Goal: Task Accomplishment & Management: Complete application form

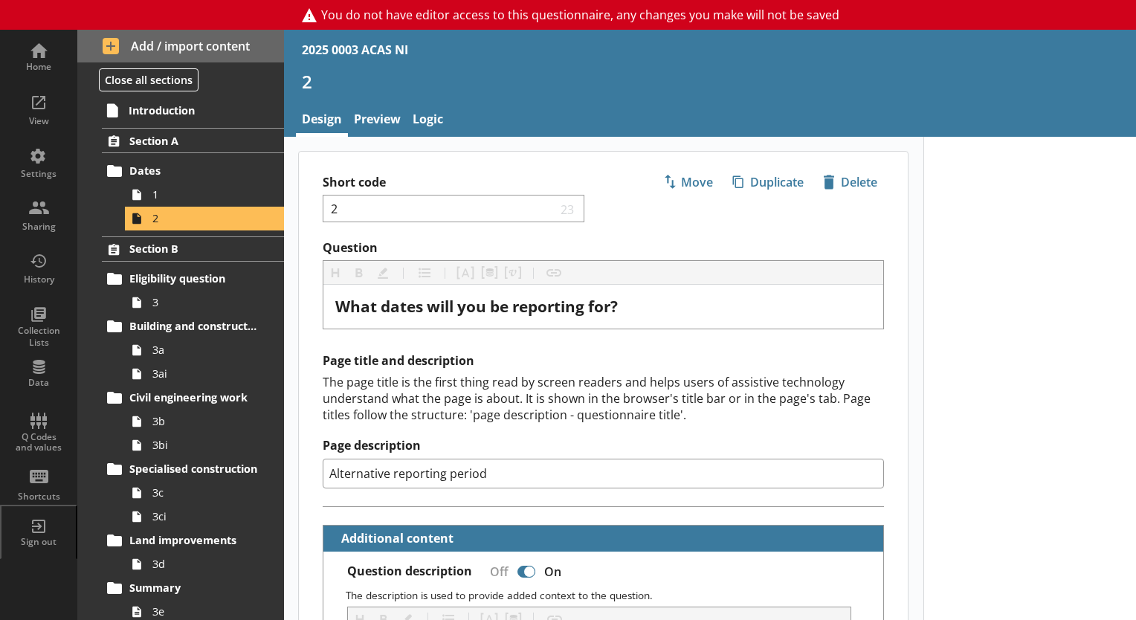
select select "ref_p_end_date"
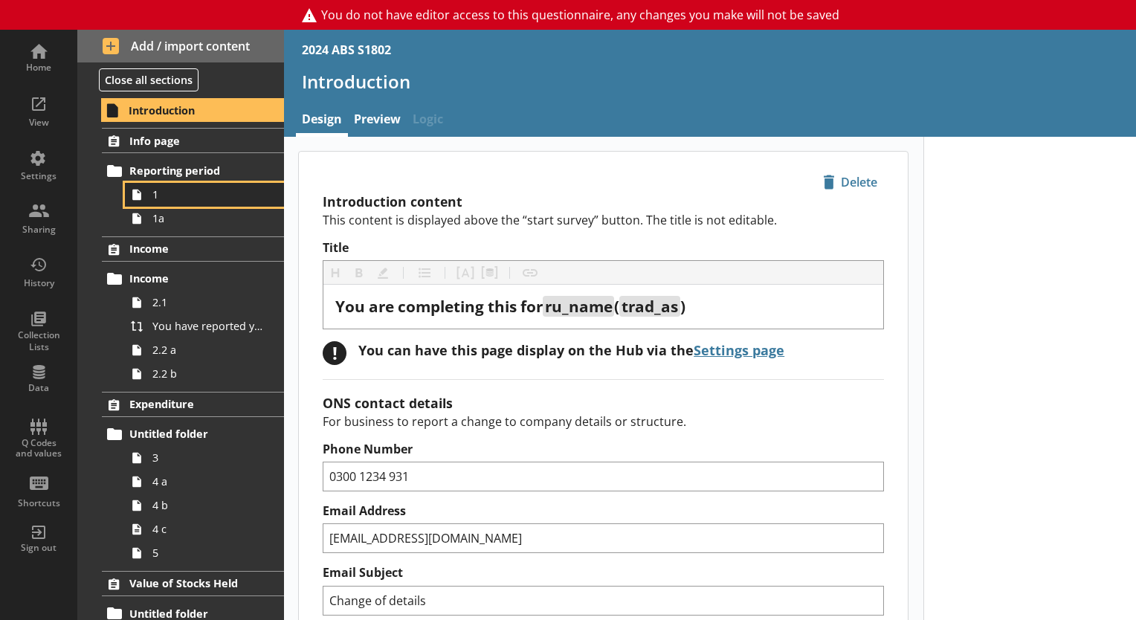
click at [159, 195] on span "1" at bounding box center [208, 194] width 112 height 14
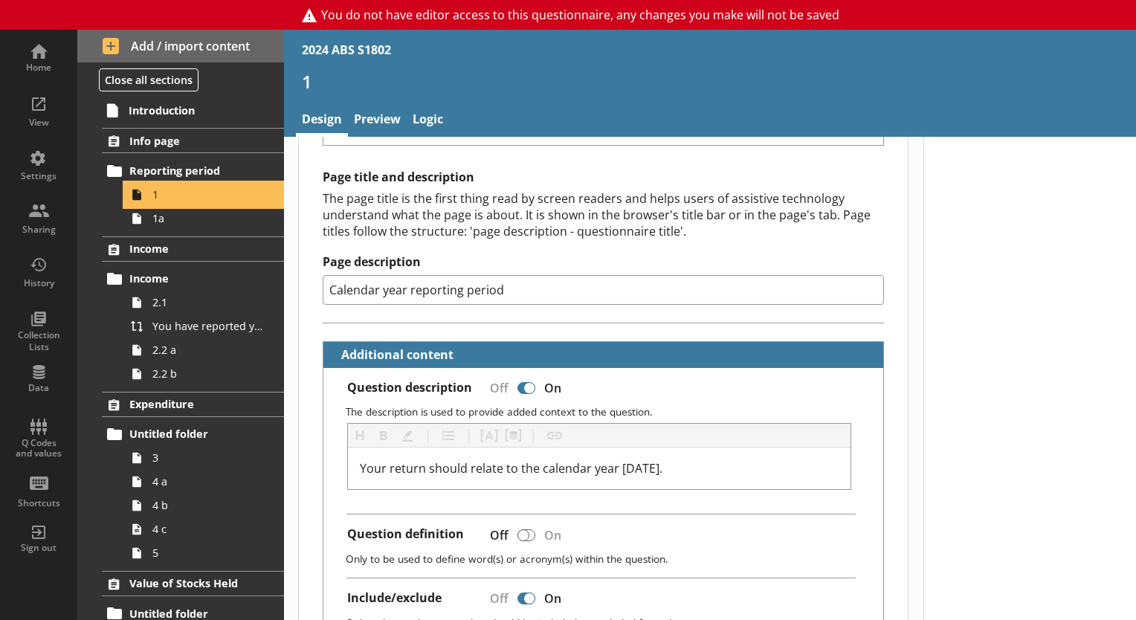
scroll to position [184, 0]
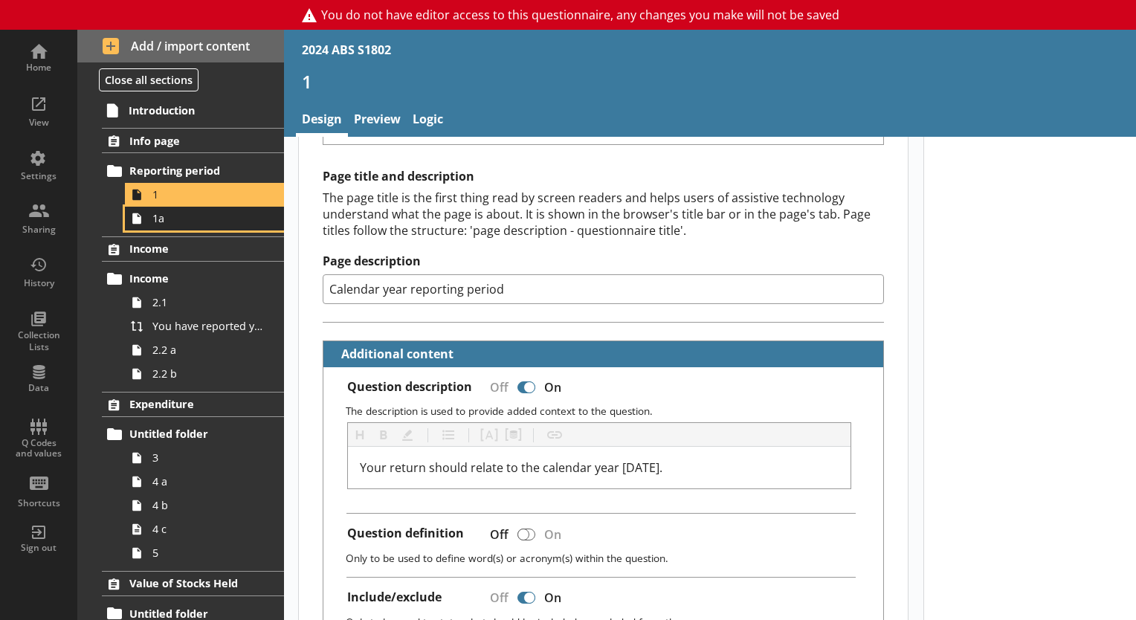
click at [147, 222] on icon at bounding box center [137, 219] width 24 height 24
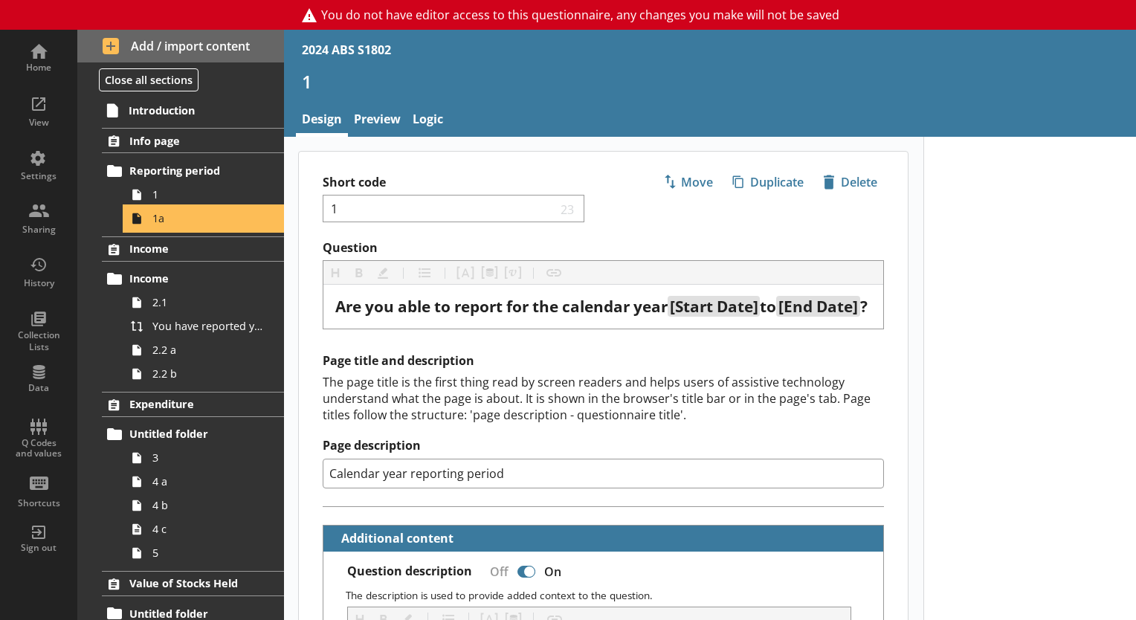
type textarea "x"
select select "ref_p_end_date"
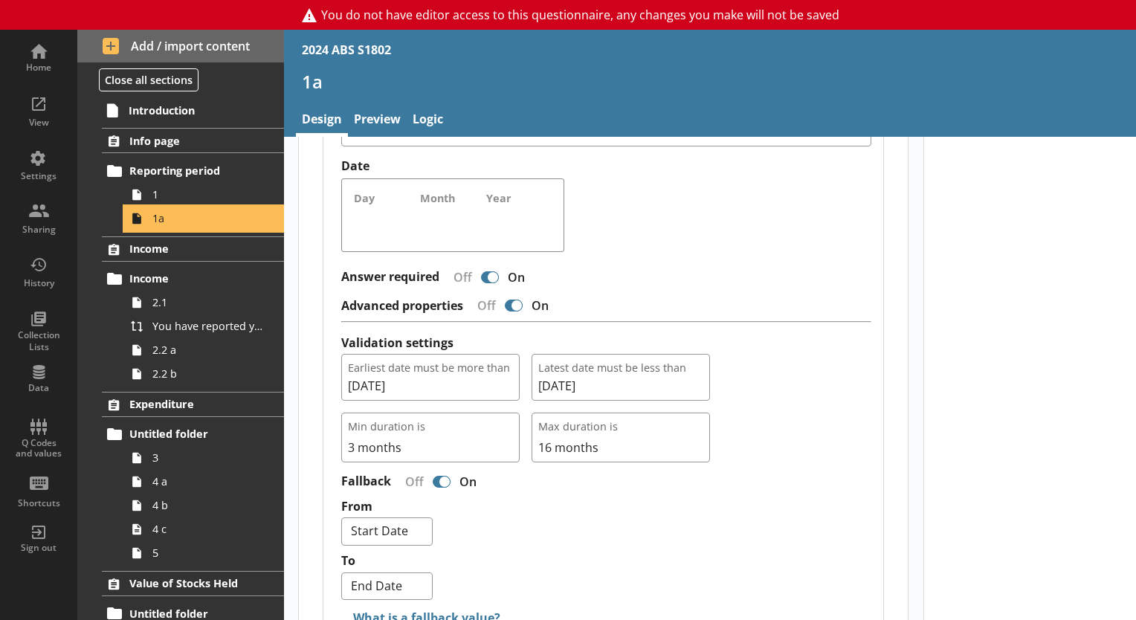
scroll to position [1312, 0]
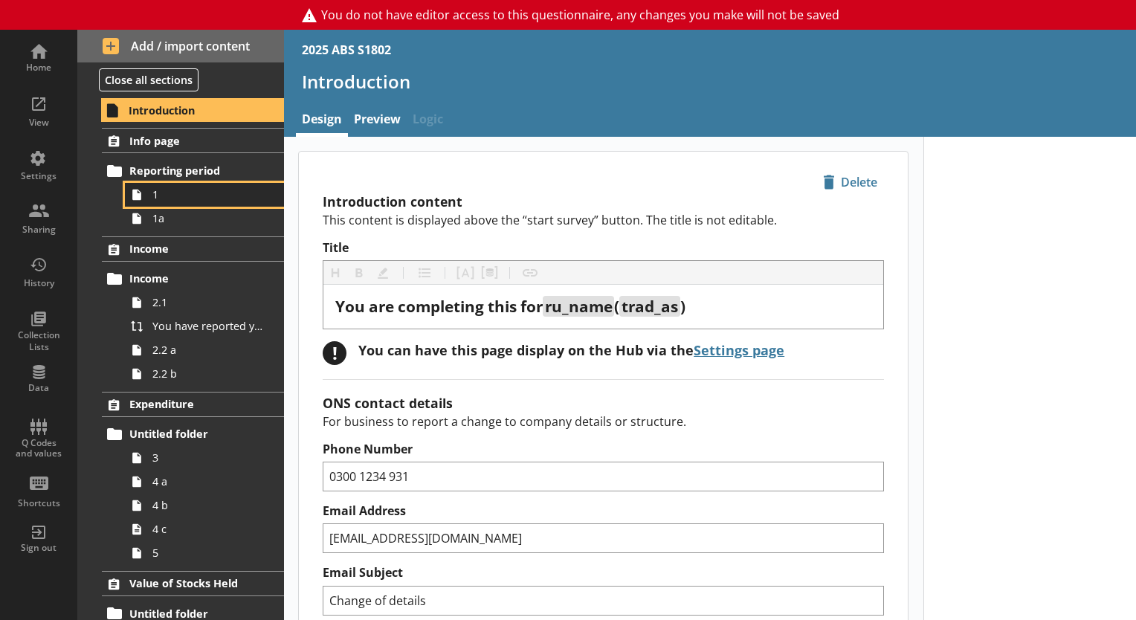
click at [178, 202] on link "1" at bounding box center [204, 195] width 159 height 24
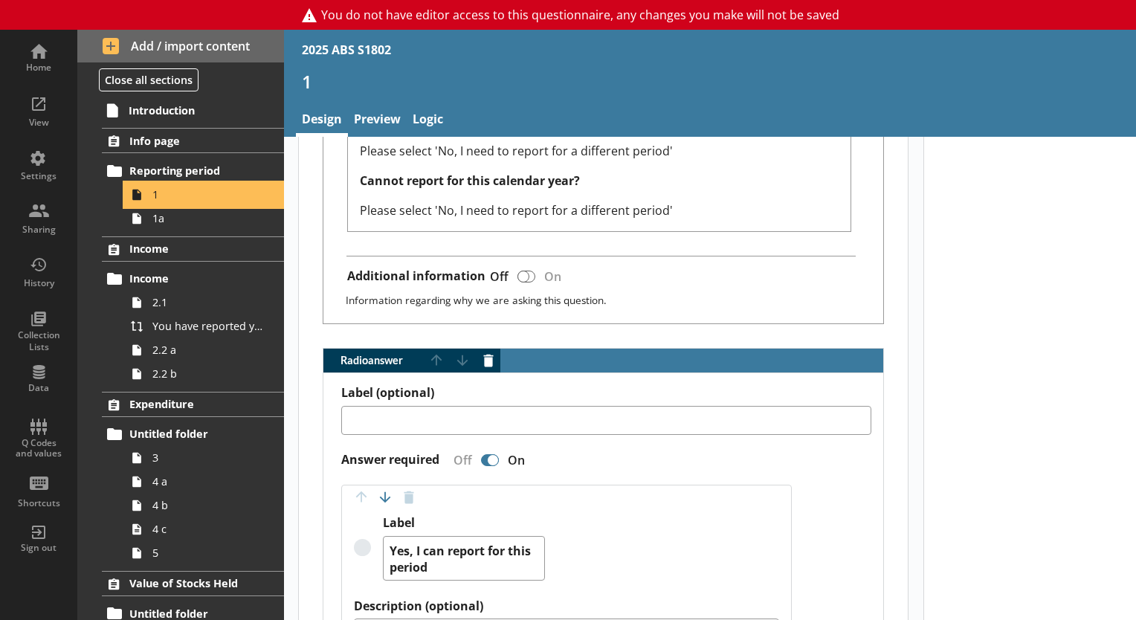
scroll to position [698, 0]
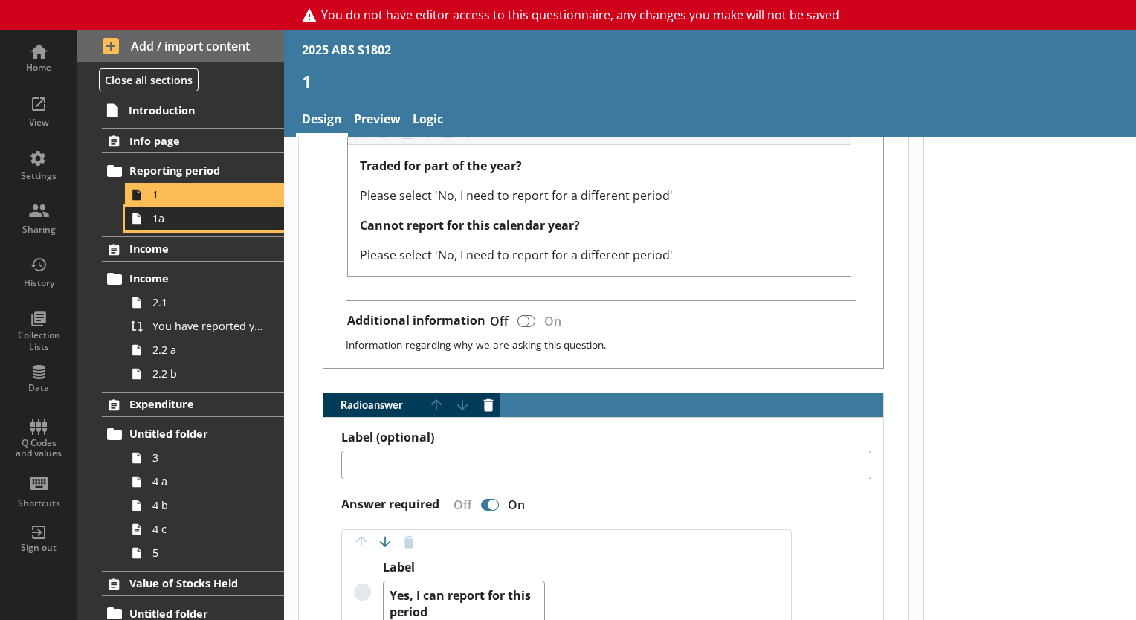
click at [170, 211] on span "1a" at bounding box center [208, 218] width 112 height 14
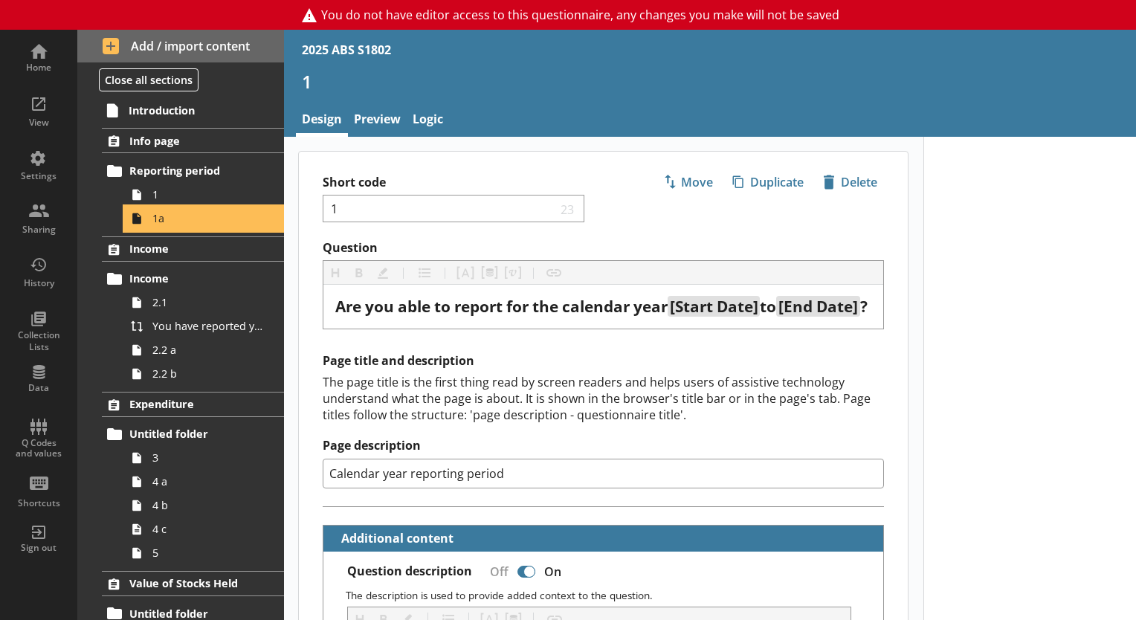
type textarea "x"
select select "ref_p_end_date"
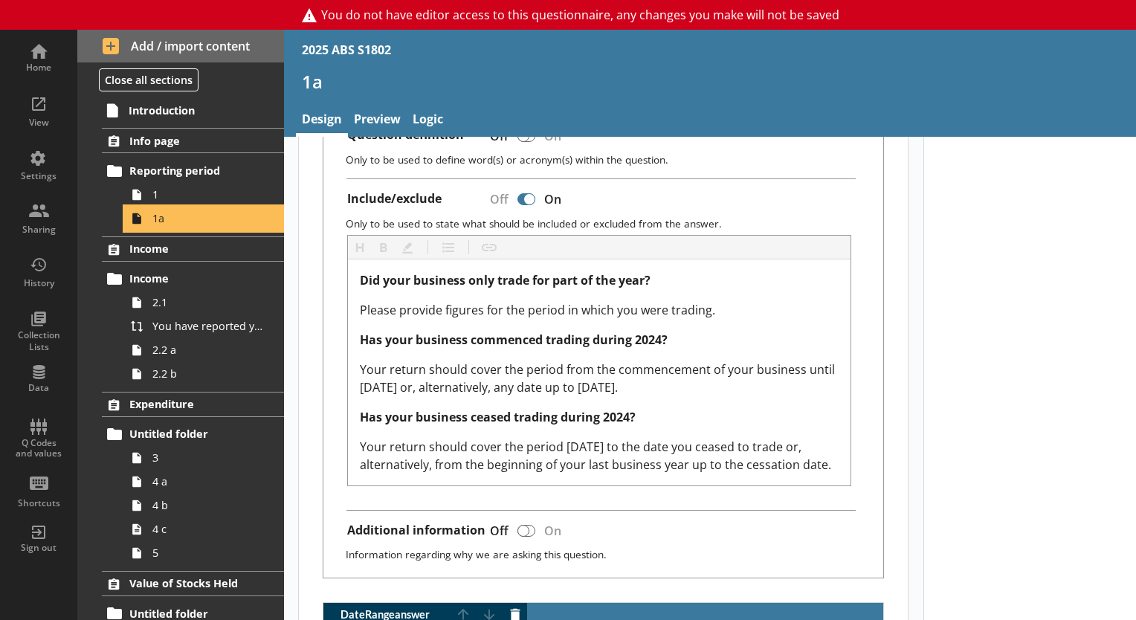
scroll to position [601, 0]
click at [167, 195] on span "1" at bounding box center [208, 194] width 112 height 14
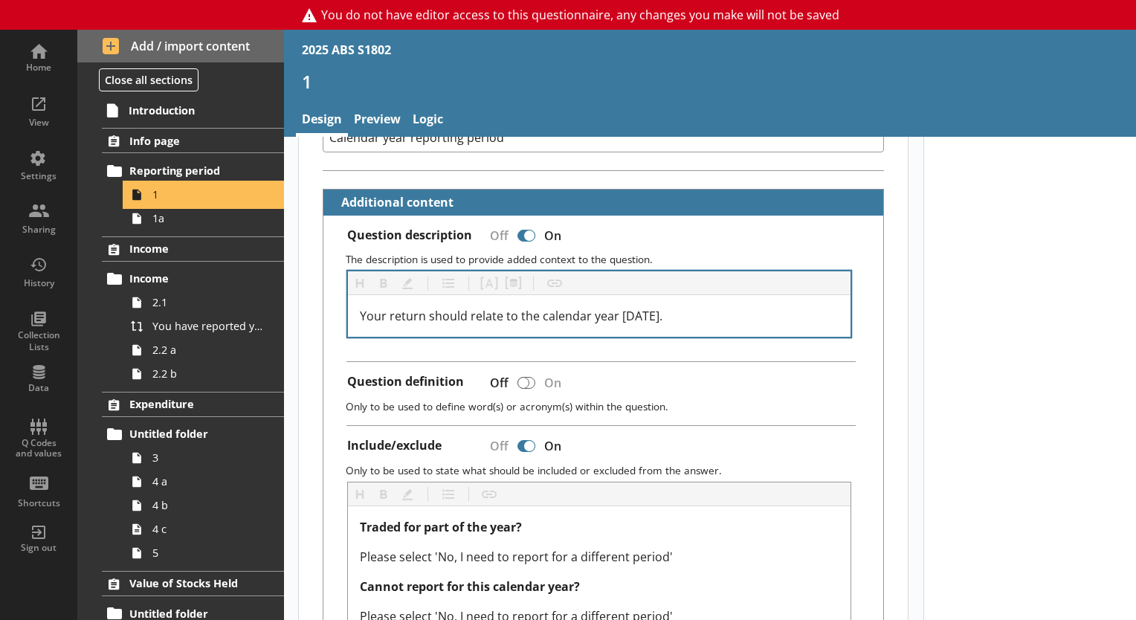
scroll to position [338, 0]
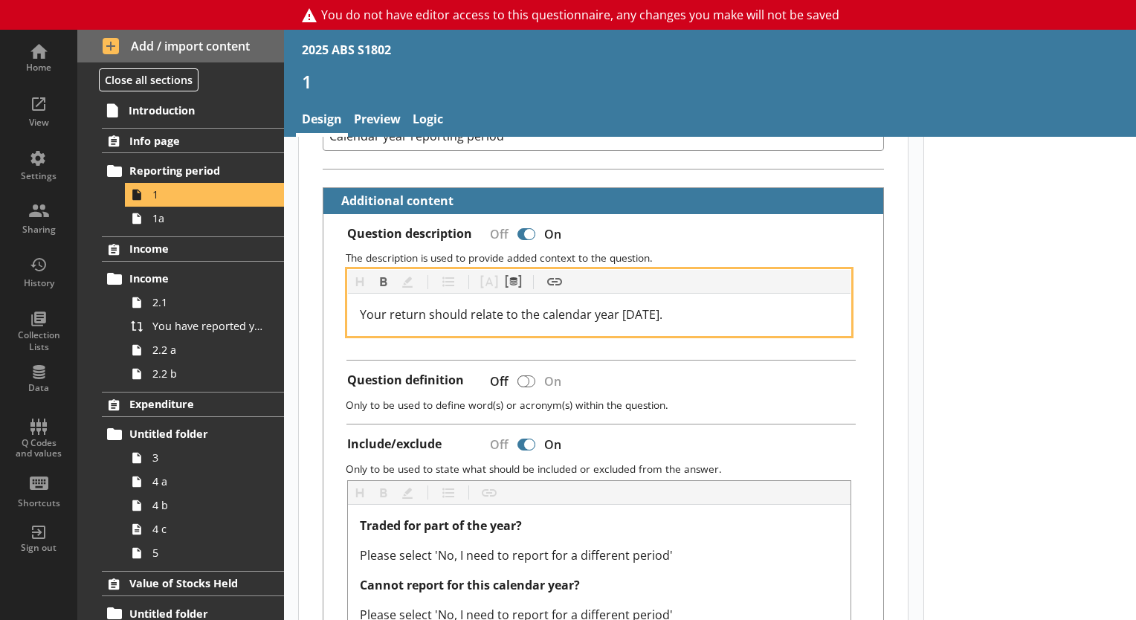
click at [402, 323] on span "Your return should relate to the calendar year 2025." at bounding box center [511, 314] width 303 height 16
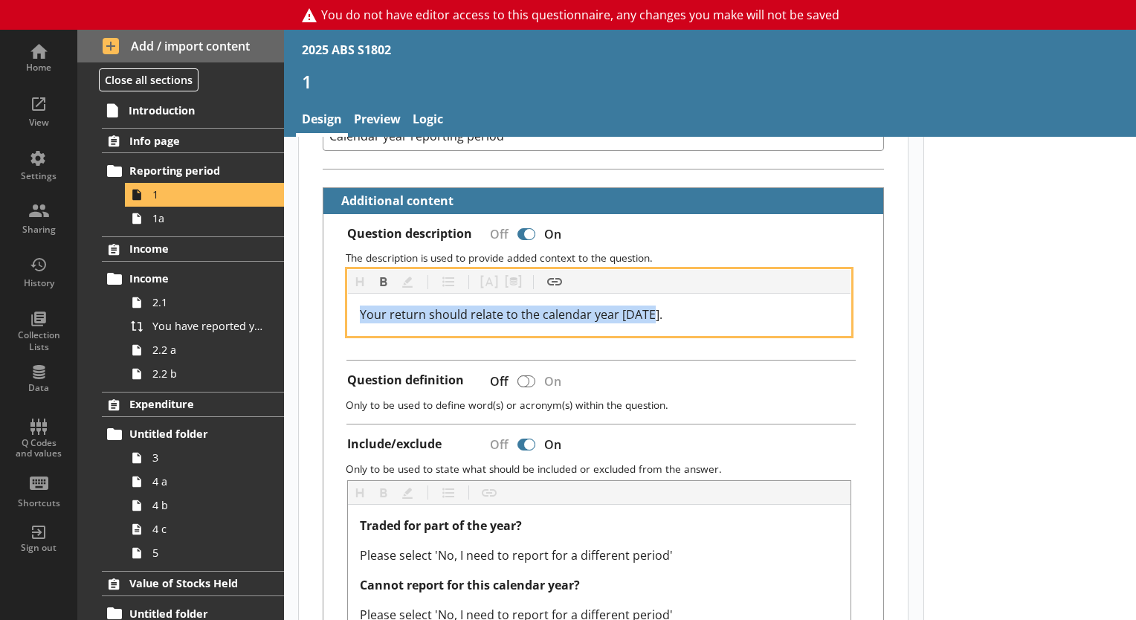
click at [402, 323] on span "Your return should relate to the calendar year 2025." at bounding box center [511, 314] width 303 height 16
copy span "Your return should relate to the calendar year 2025."
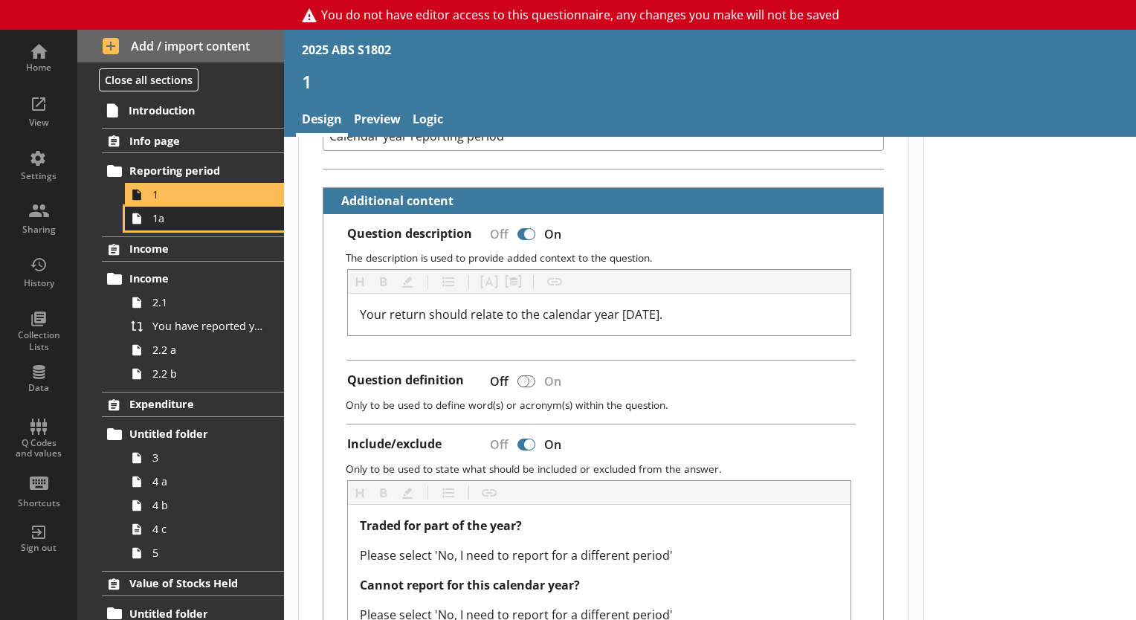
click at [221, 211] on span "1a" at bounding box center [208, 218] width 112 height 14
type textarea "x"
select select "ref_p_end_date"
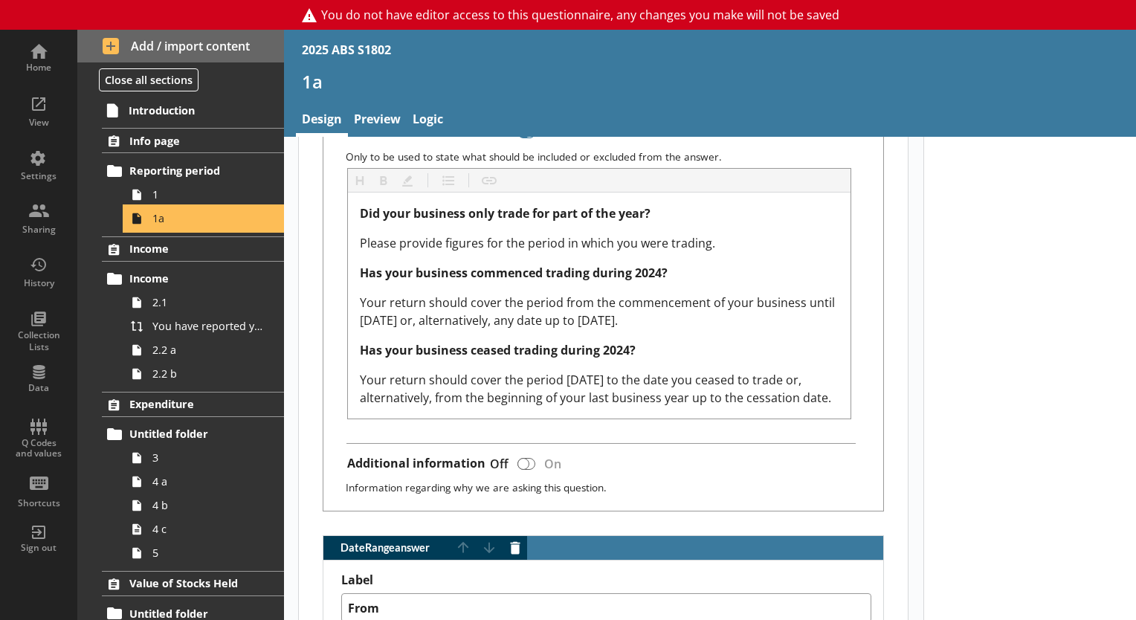
scroll to position [667, 0]
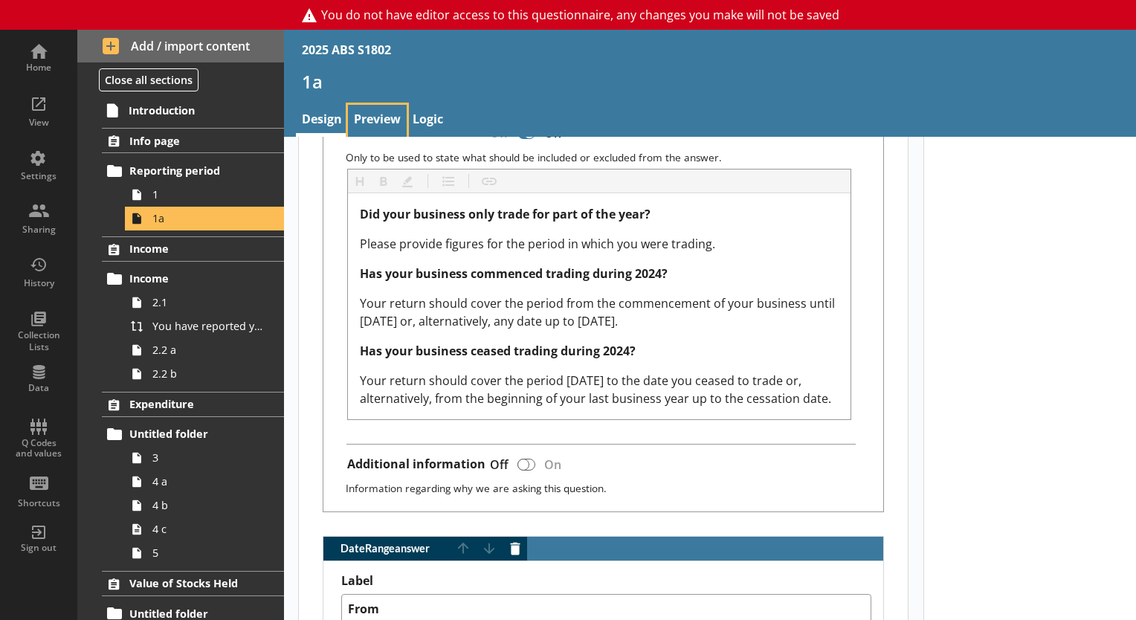
click at [373, 109] on link "Preview" at bounding box center [377, 121] width 59 height 32
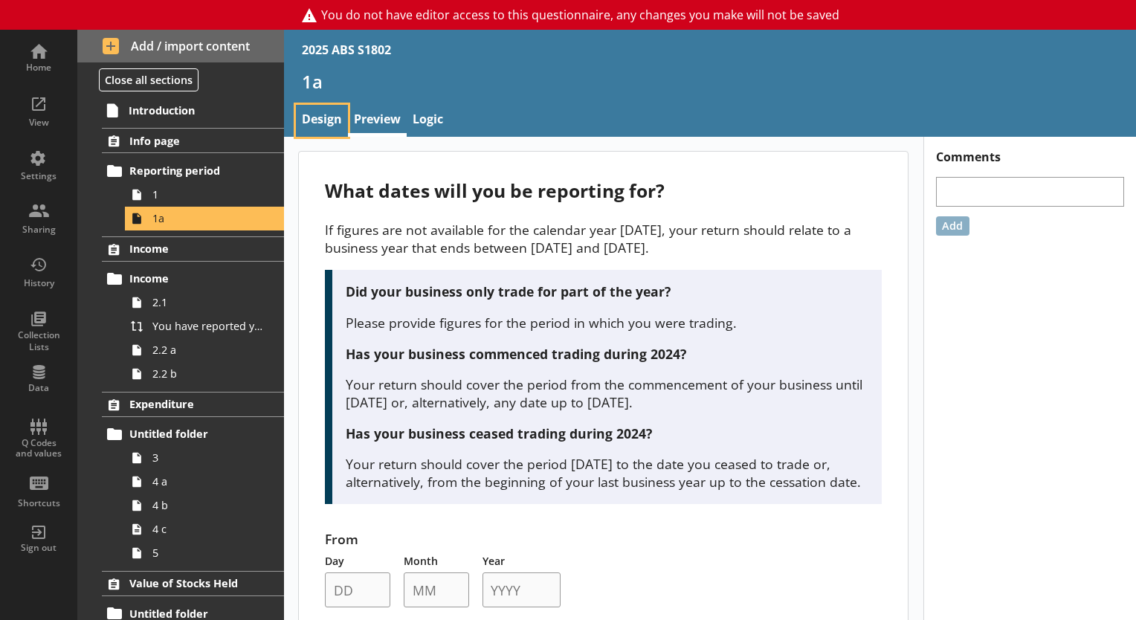
click at [314, 132] on link "Design" at bounding box center [322, 121] width 52 height 32
type textarea "x"
select select "ref_p_end_date"
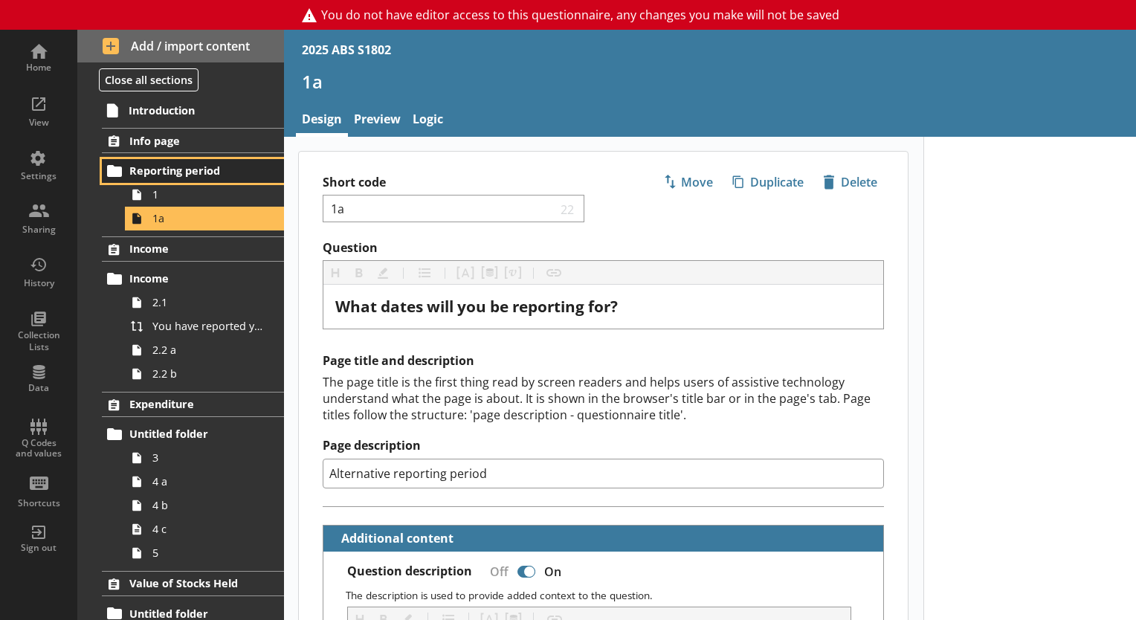
click at [200, 176] on span "Reporting period" at bounding box center [193, 171] width 129 height 14
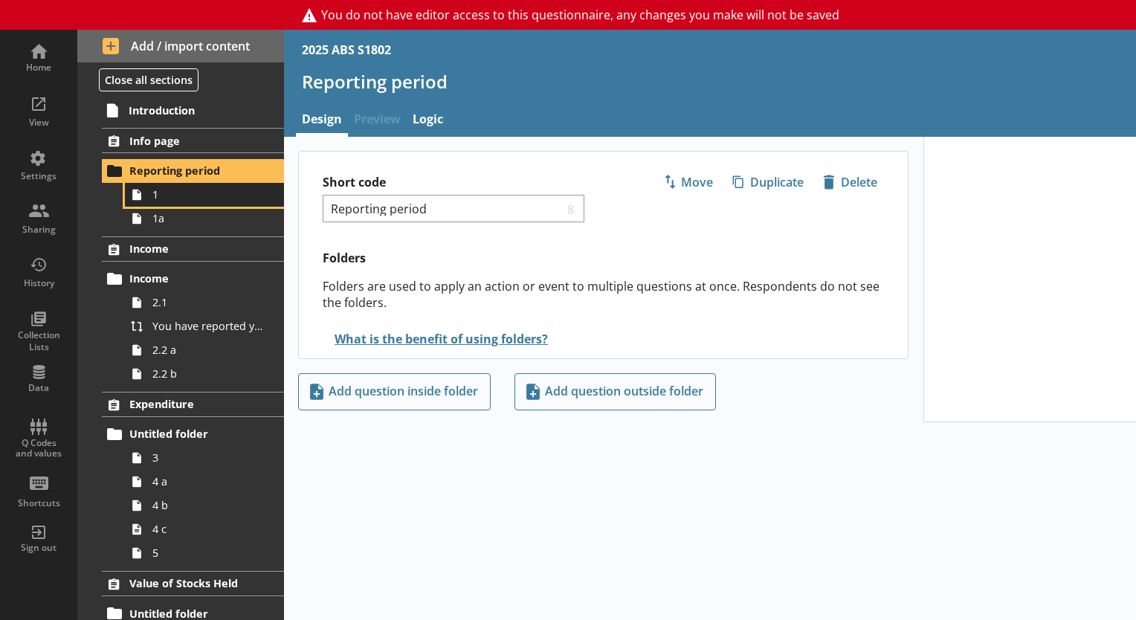
click at [178, 187] on span "1" at bounding box center [208, 194] width 112 height 14
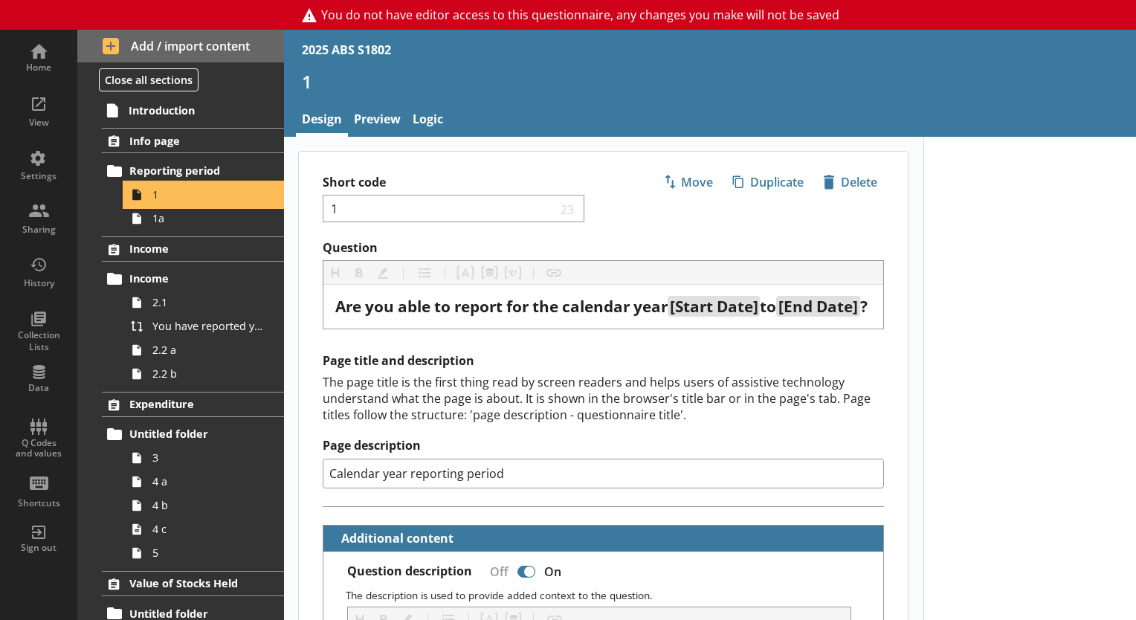
type textarea "x"
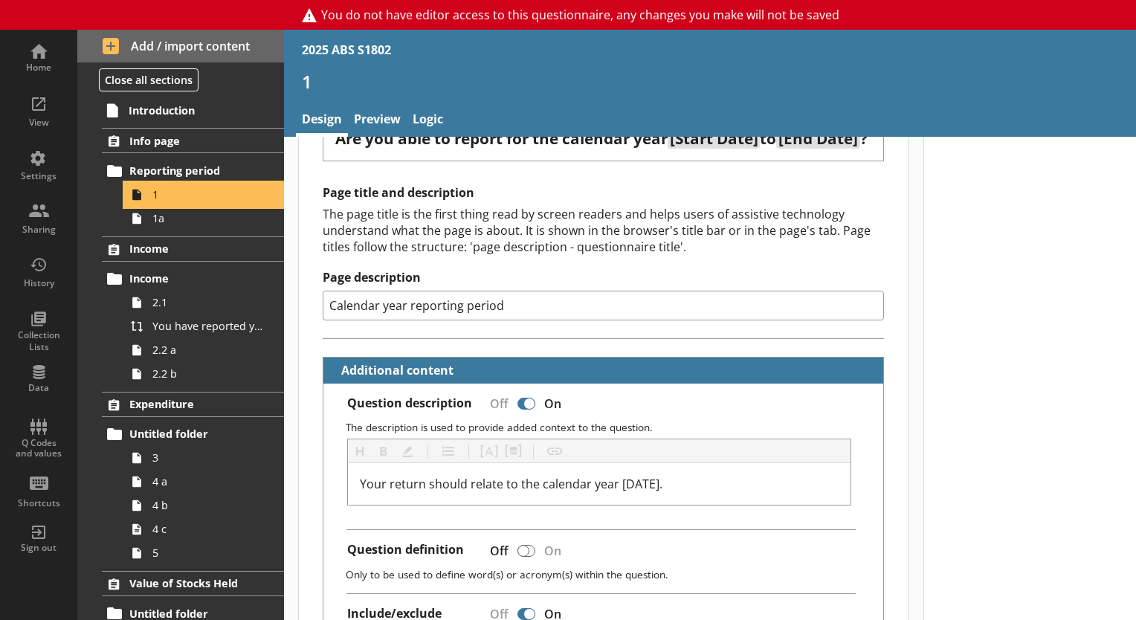
scroll to position [173, 0]
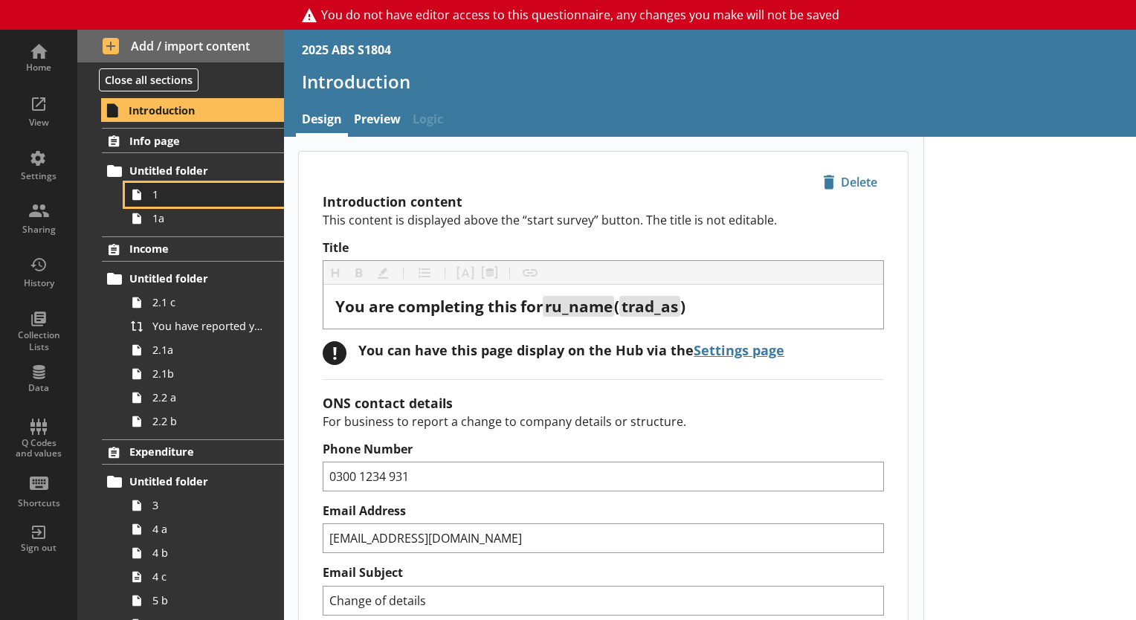
click at [214, 189] on span "1" at bounding box center [208, 194] width 112 height 14
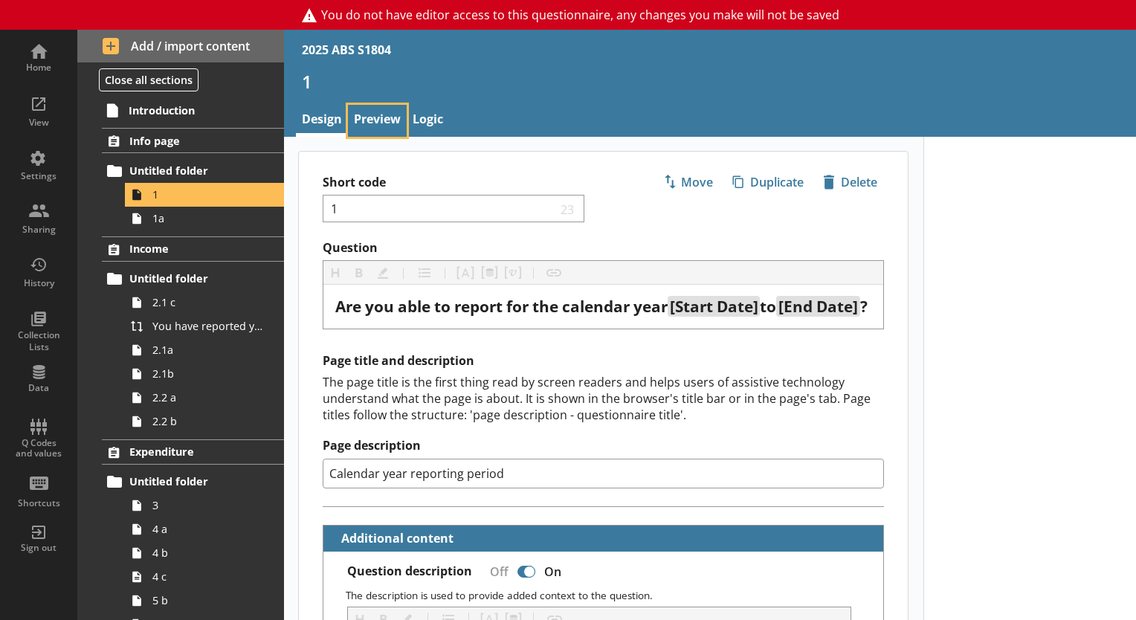
click at [394, 123] on link "Preview" at bounding box center [377, 121] width 59 height 32
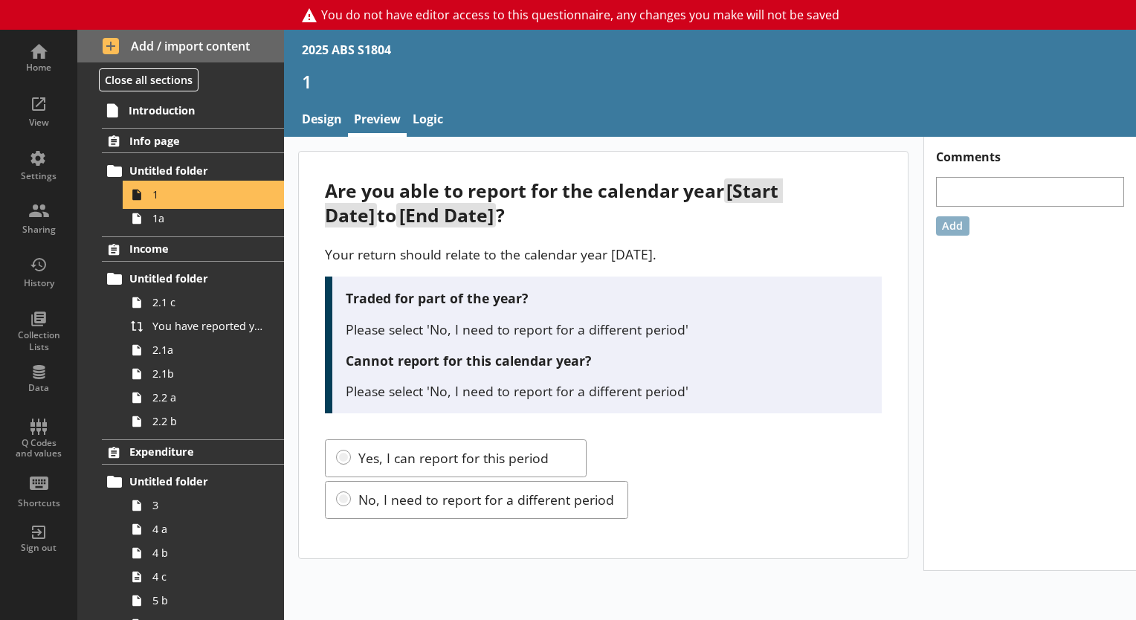
click at [175, 183] on link "1" at bounding box center [204, 195] width 159 height 24
click at [216, 213] on span "1a" at bounding box center [208, 218] width 112 height 14
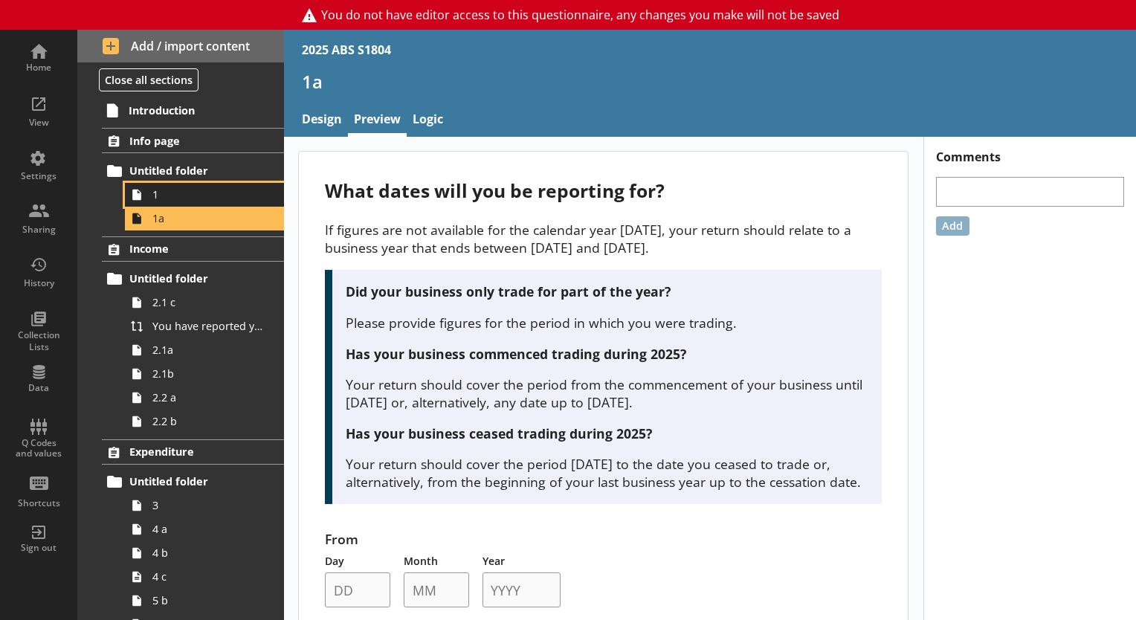
click at [214, 195] on span "1" at bounding box center [208, 194] width 112 height 14
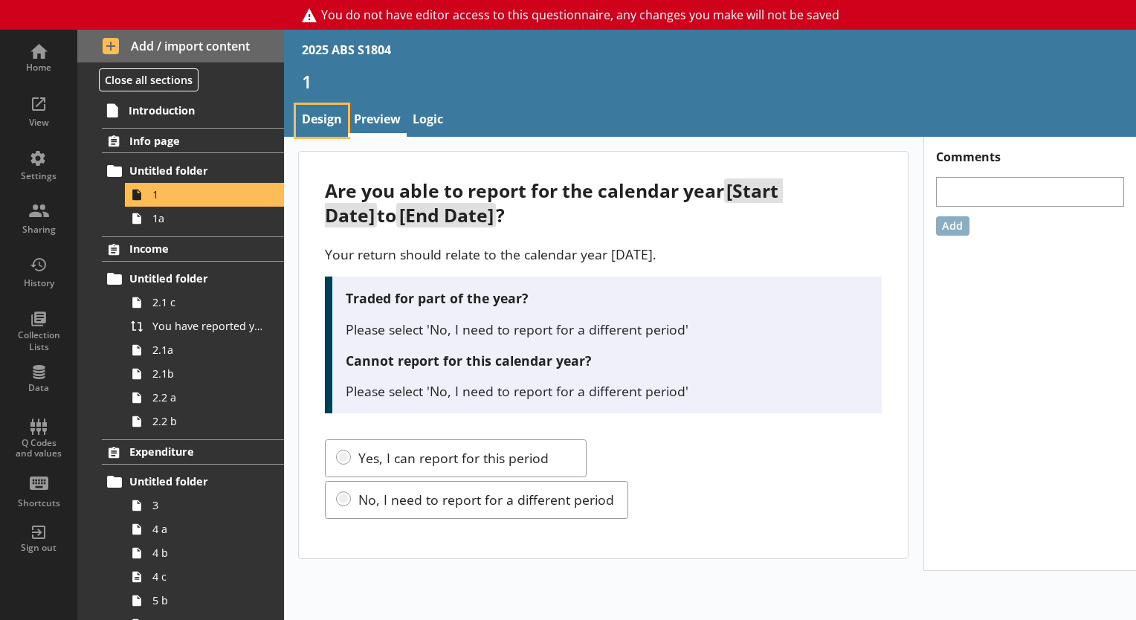
click at [327, 134] on link "Design" at bounding box center [322, 121] width 52 height 32
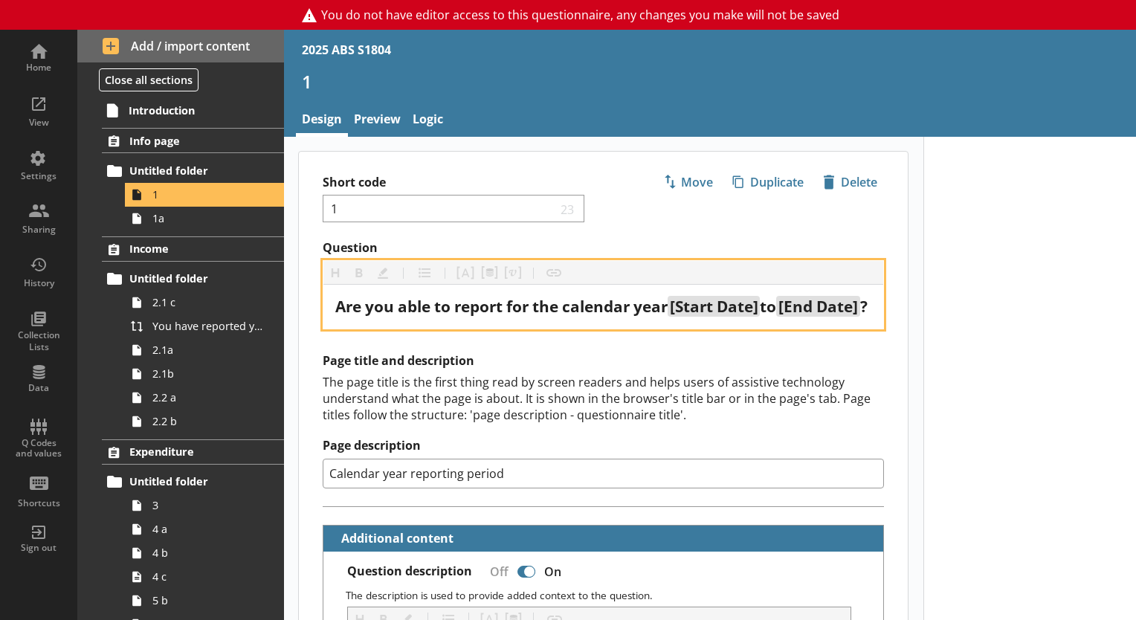
click at [700, 302] on span "[Start Date]" at bounding box center [714, 306] width 89 height 21
click at [488, 270] on button "Pipe metadata" at bounding box center [490, 273] width 24 height 24
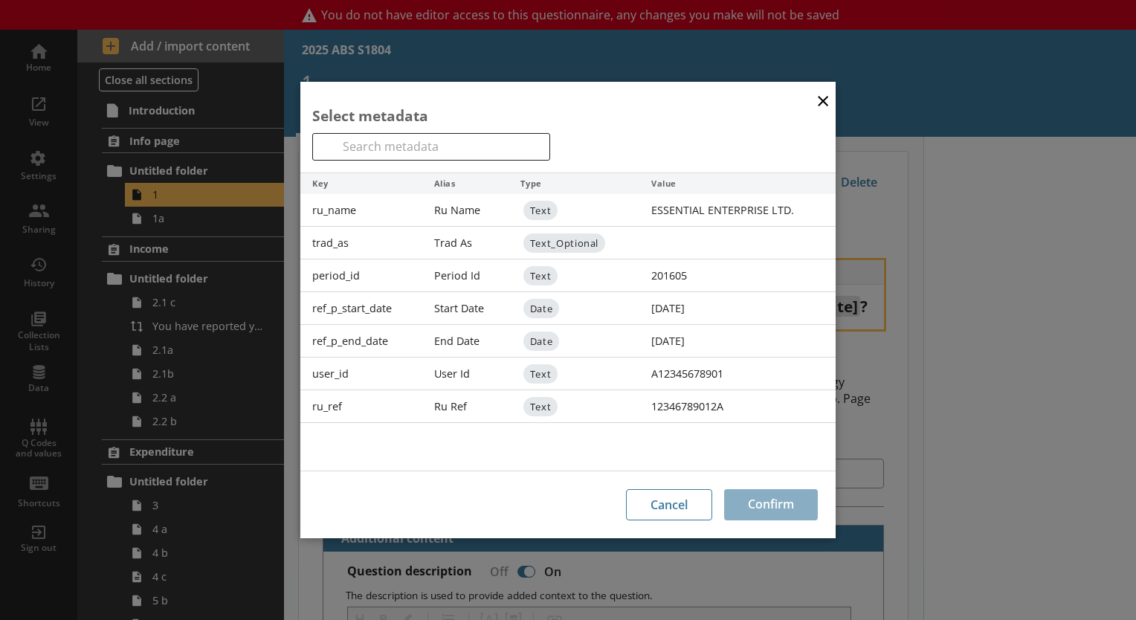
click at [829, 103] on button "×" at bounding box center [823, 99] width 22 height 33
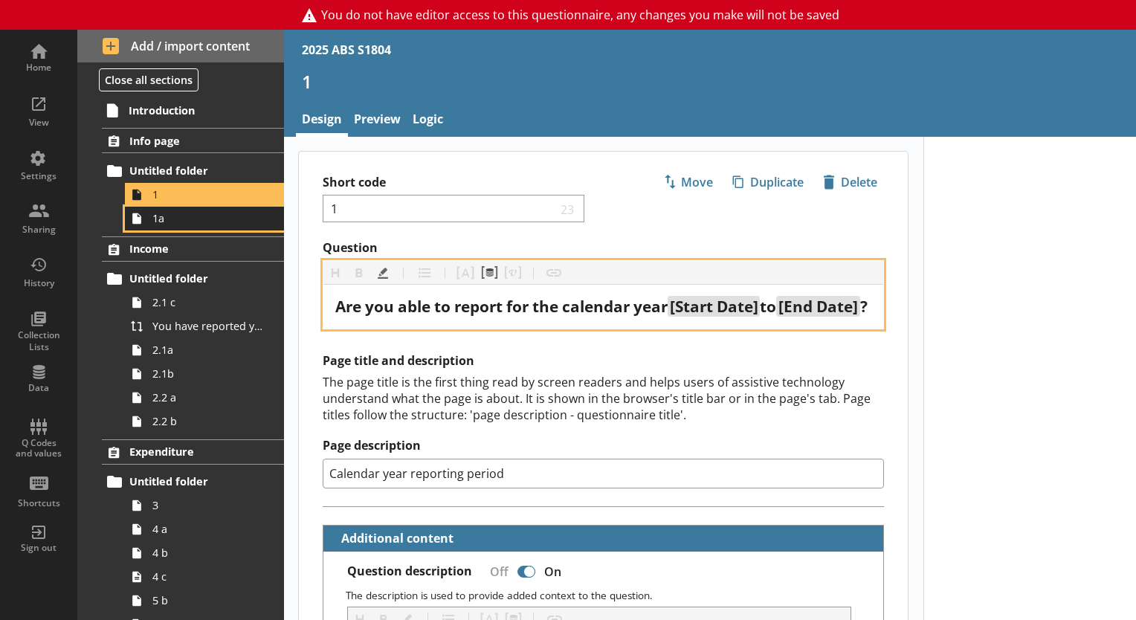
click at [172, 207] on link "1a" at bounding box center [204, 219] width 159 height 24
type textarea "x"
select select "ref_p_end_date"
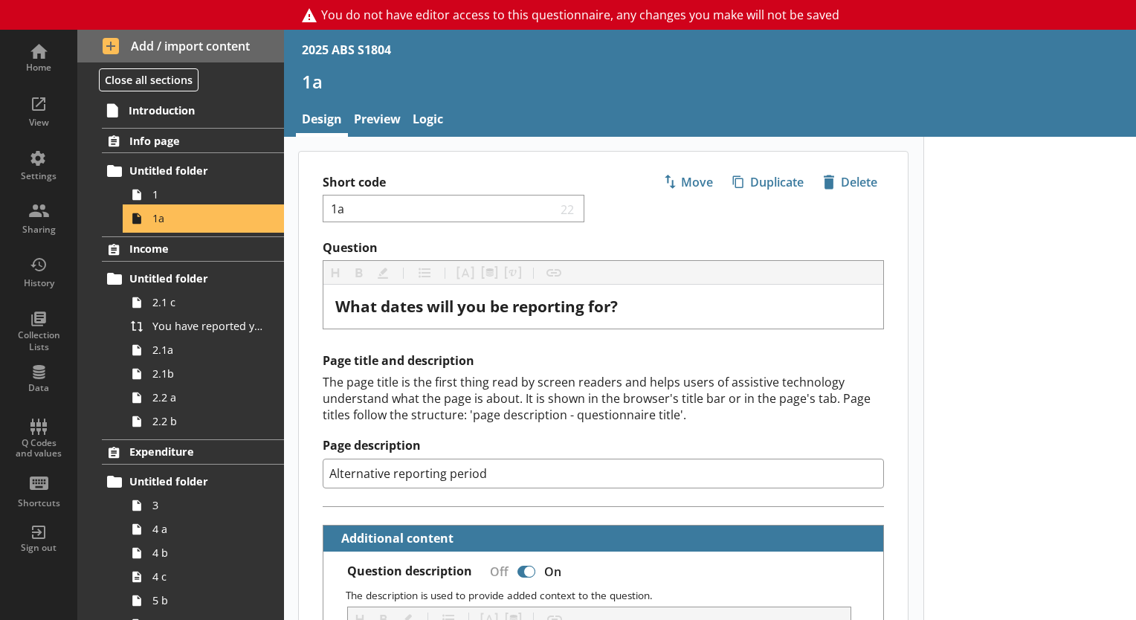
type textarea "x"
click at [388, 109] on link "Preview" at bounding box center [377, 121] width 59 height 32
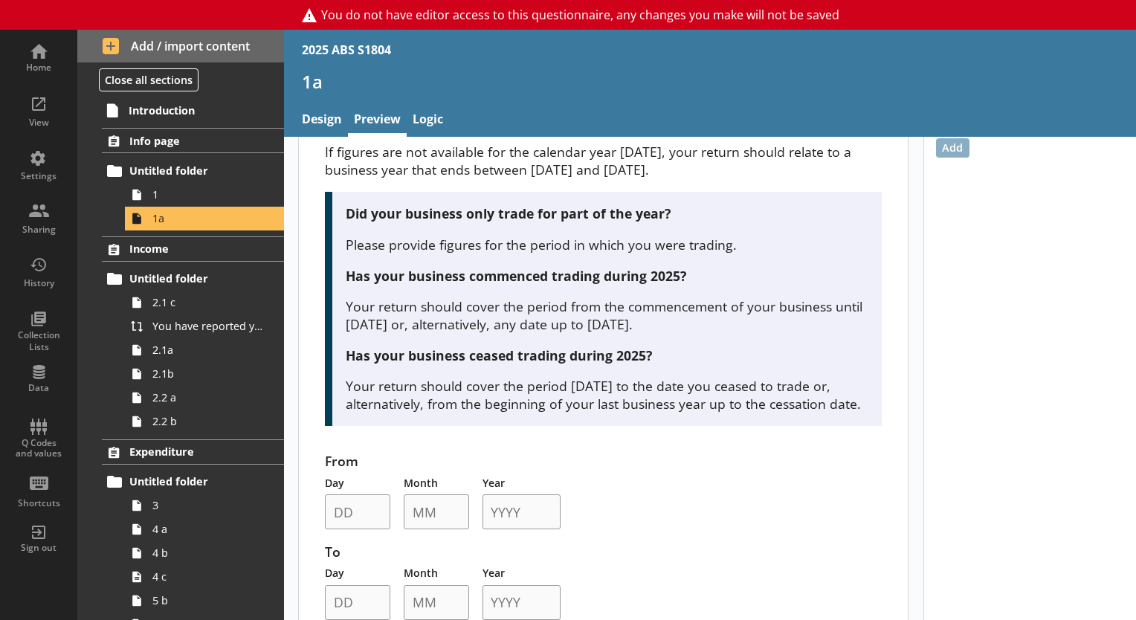
scroll to position [77, 0]
click at [147, 196] on icon at bounding box center [137, 195] width 24 height 24
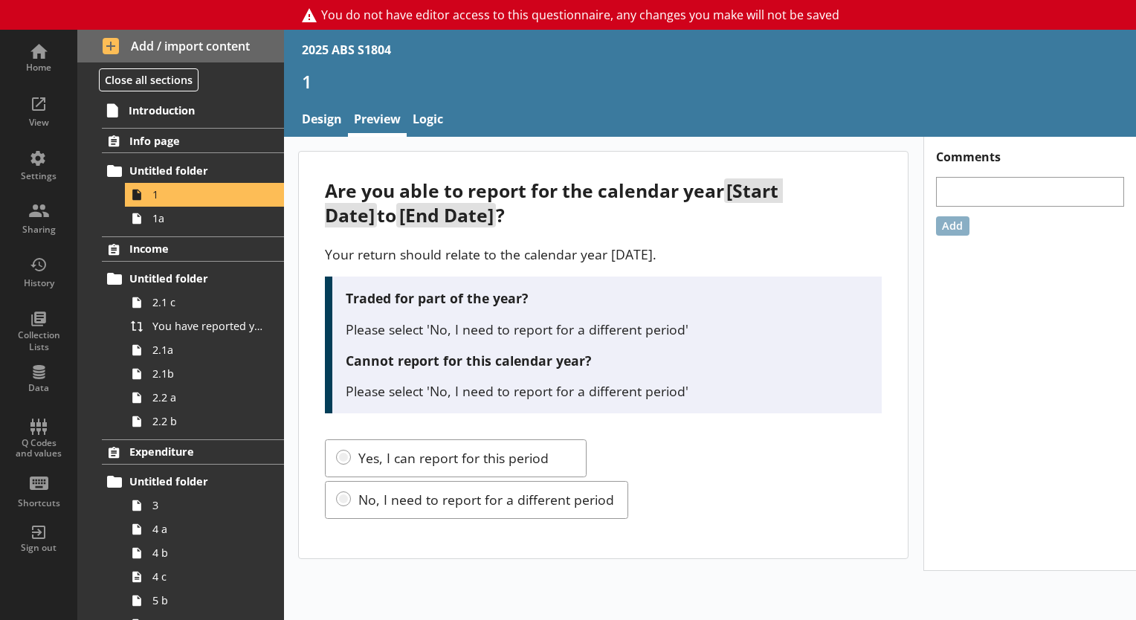
click at [424, 251] on p "Your return should relate to the calendar year 2025." at bounding box center [603, 254] width 557 height 18
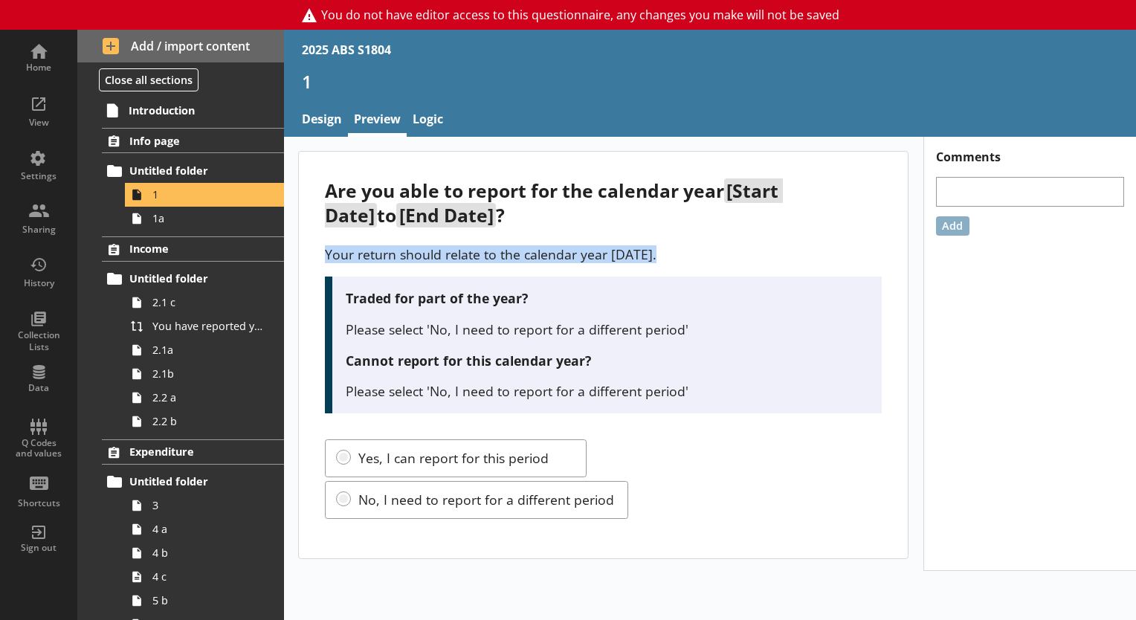
click at [424, 251] on p "Your return should relate to the calendar year 2025." at bounding box center [603, 254] width 557 height 18
copy p "Your return should relate to the calendar year 2025."
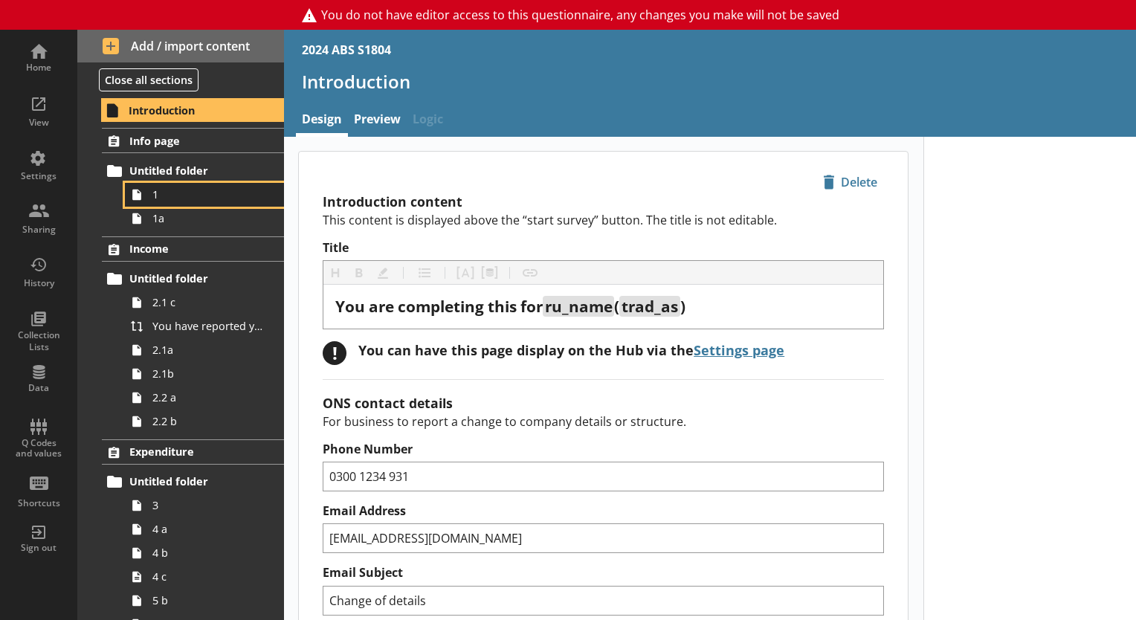
click at [204, 189] on span "1" at bounding box center [208, 194] width 112 height 14
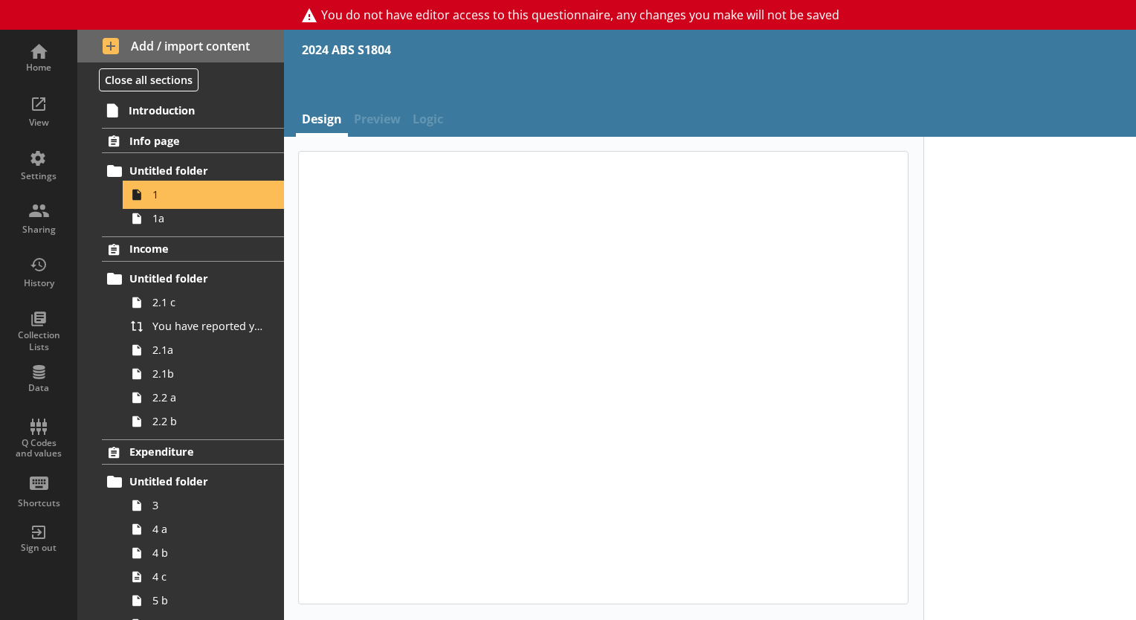
type textarea "x"
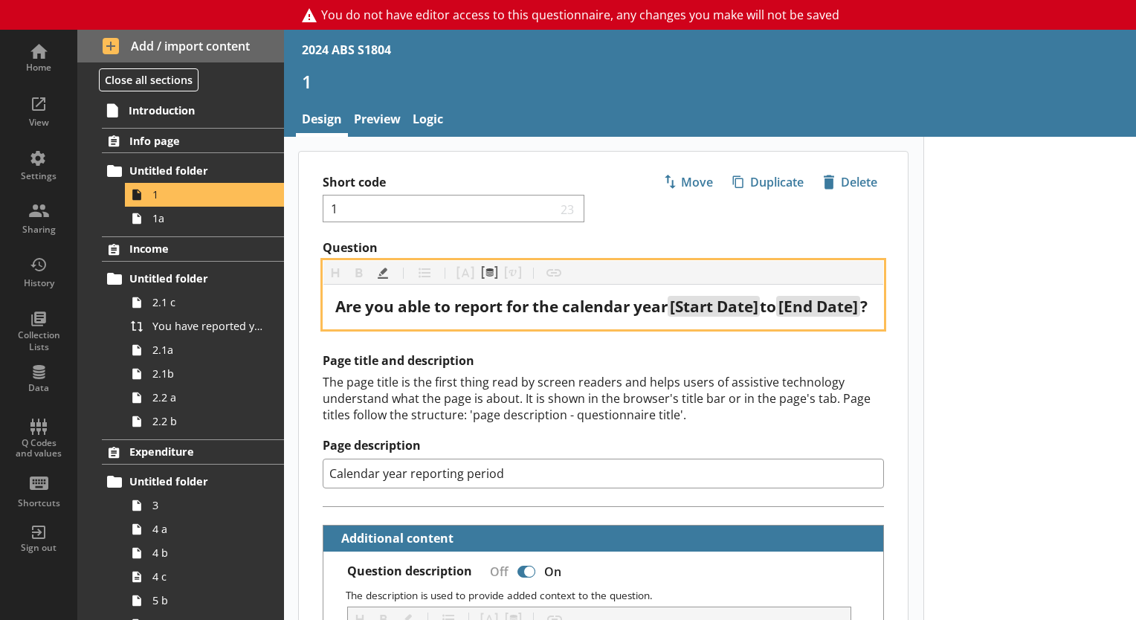
click at [701, 300] on span "[Start Date]" at bounding box center [714, 306] width 89 height 21
click at [484, 264] on button "Pipe metadata" at bounding box center [490, 273] width 24 height 24
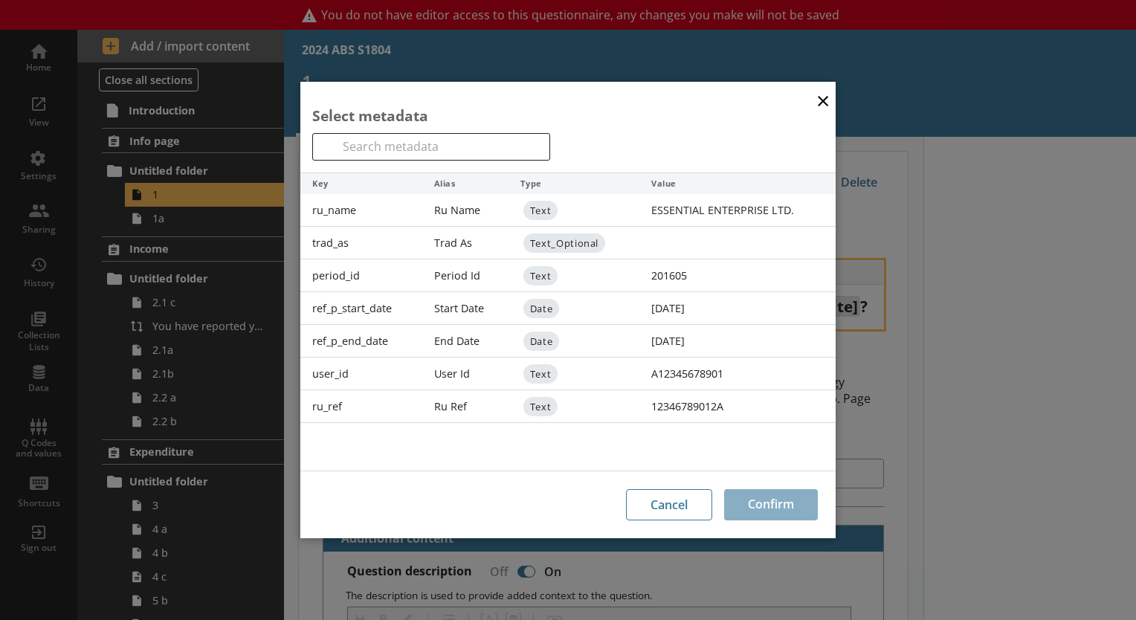
click at [817, 102] on button "×" at bounding box center [823, 99] width 22 height 33
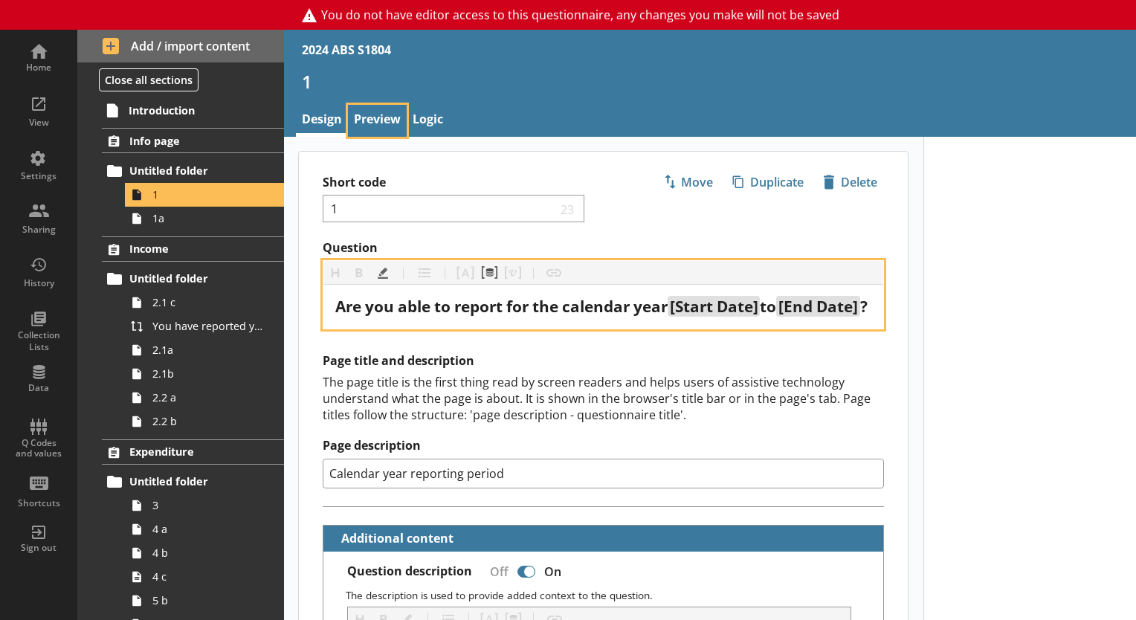
click at [368, 126] on link "Preview" at bounding box center [377, 121] width 59 height 32
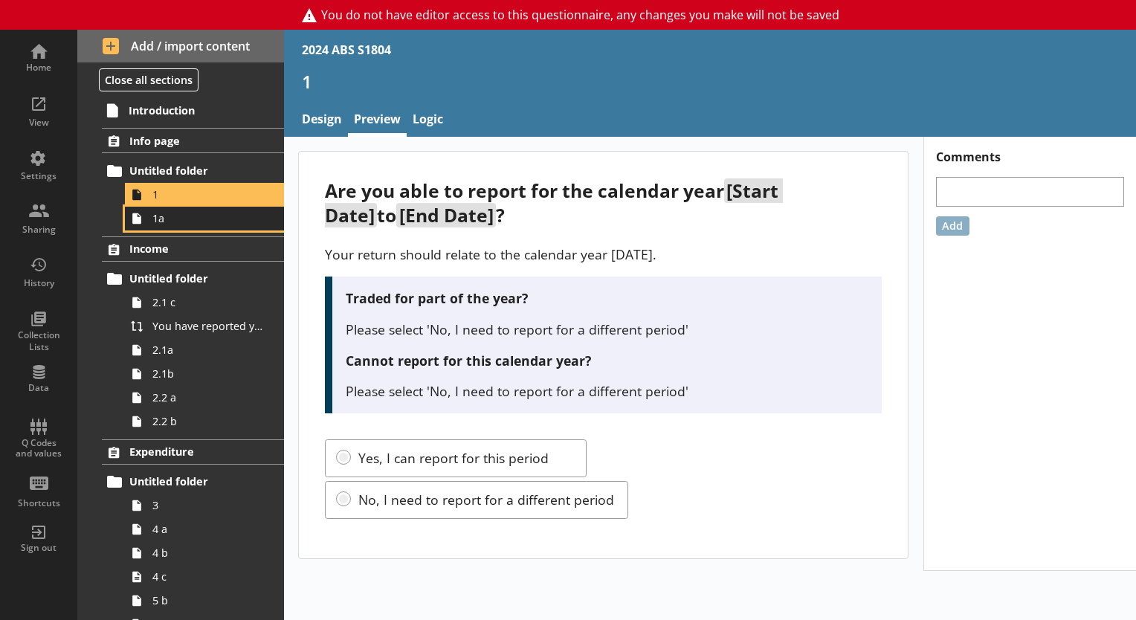
click at [176, 219] on span "1a" at bounding box center [208, 218] width 112 height 14
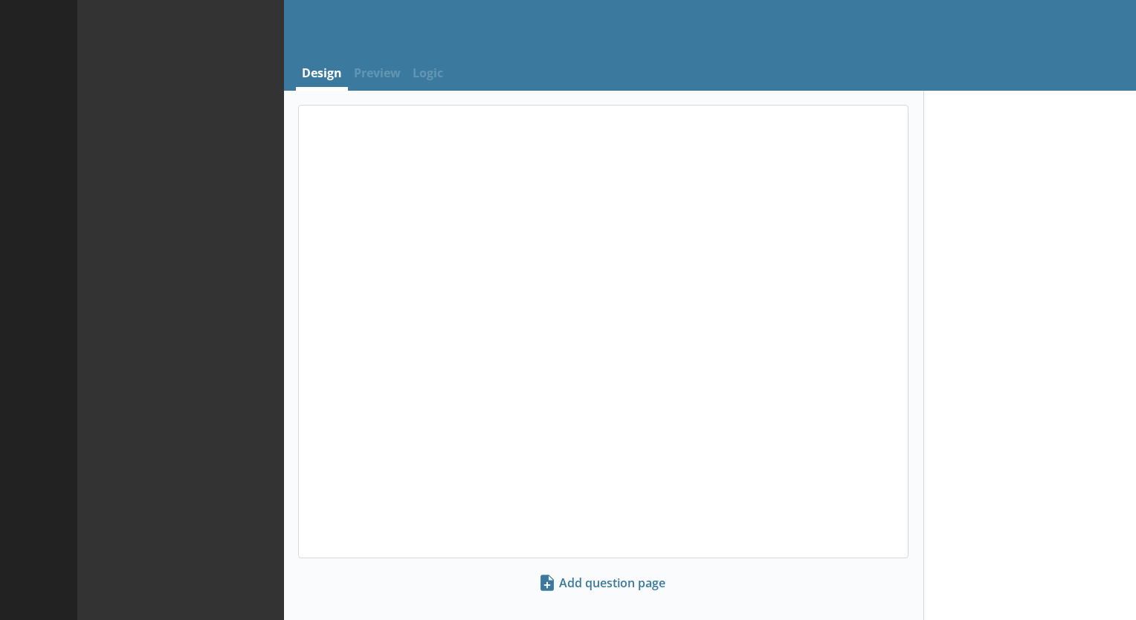
select select "ref_p_end_date"
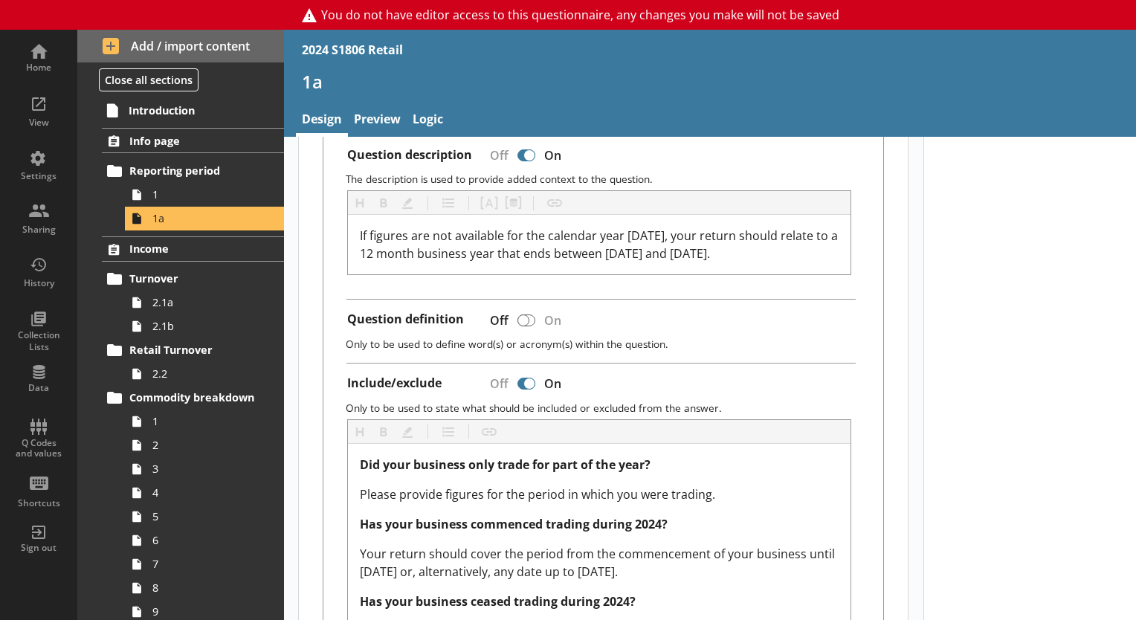
scroll to position [416, 0]
click at [395, 107] on link "Preview" at bounding box center [377, 121] width 59 height 32
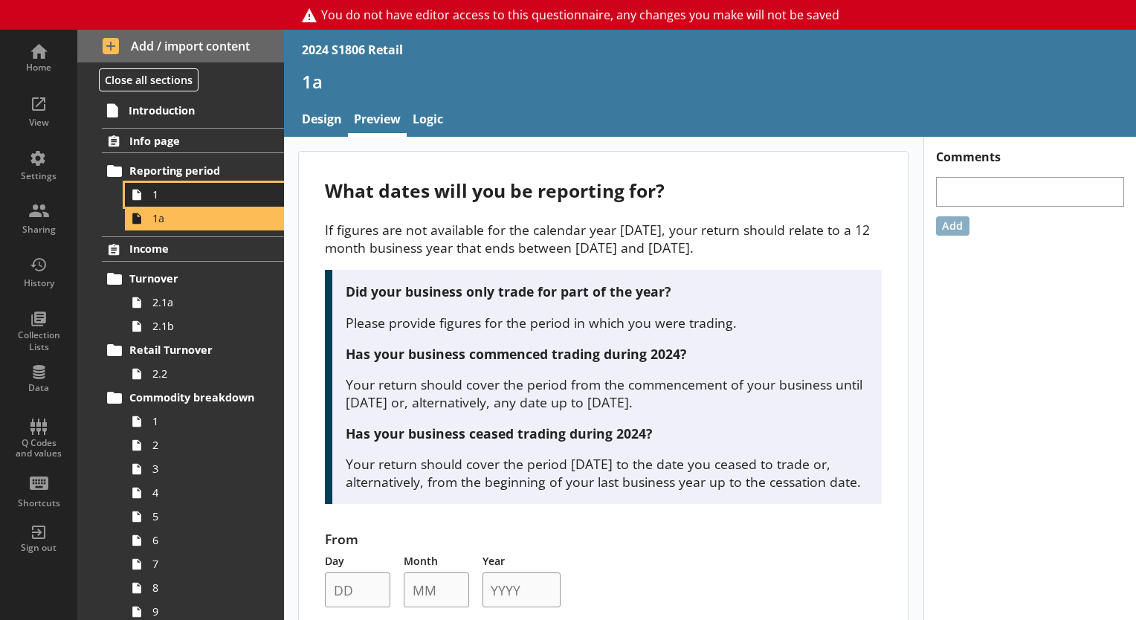
click at [209, 184] on link "1" at bounding box center [204, 195] width 159 height 24
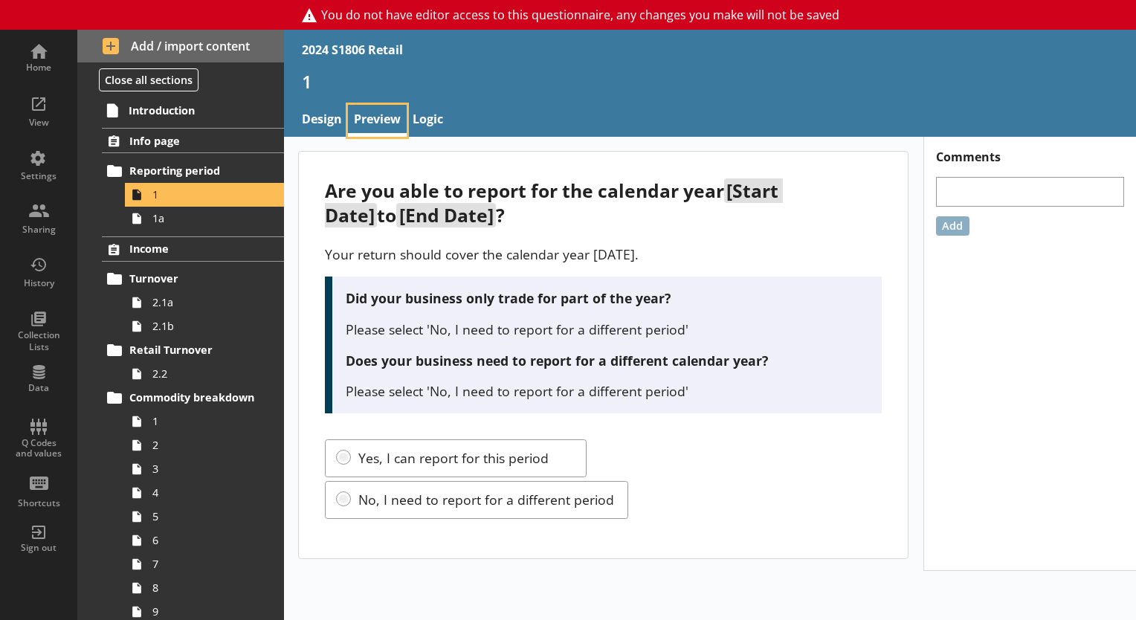
click at [353, 121] on link "Preview" at bounding box center [377, 121] width 59 height 32
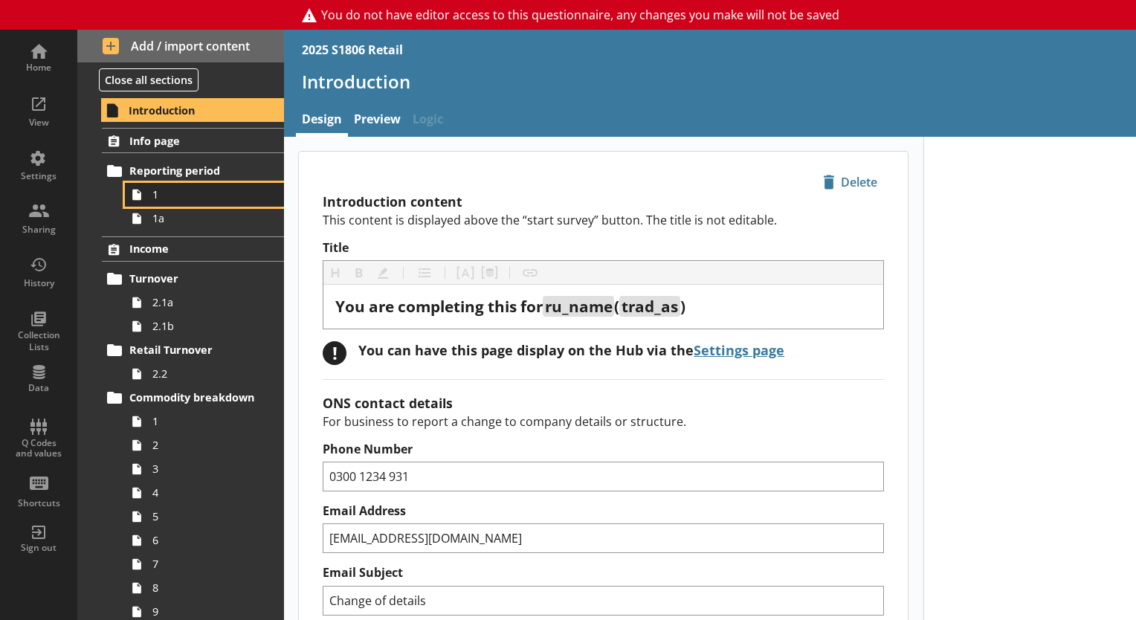
click at [181, 185] on link "1" at bounding box center [204, 195] width 159 height 24
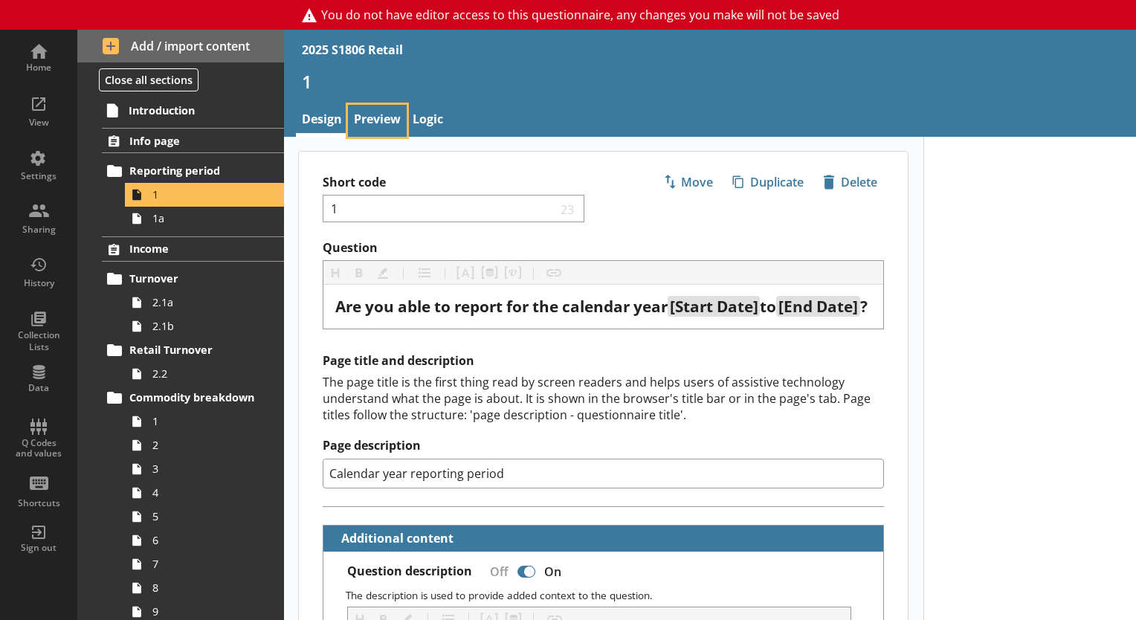
click at [390, 131] on link "Preview" at bounding box center [377, 121] width 59 height 32
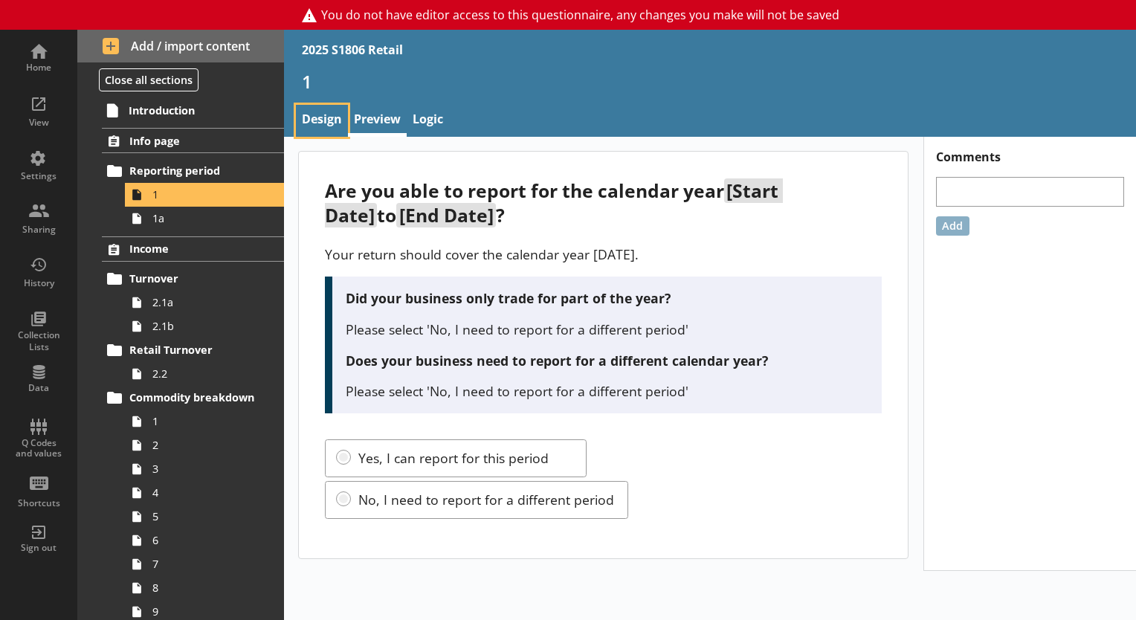
click at [321, 115] on link "Design" at bounding box center [322, 121] width 52 height 32
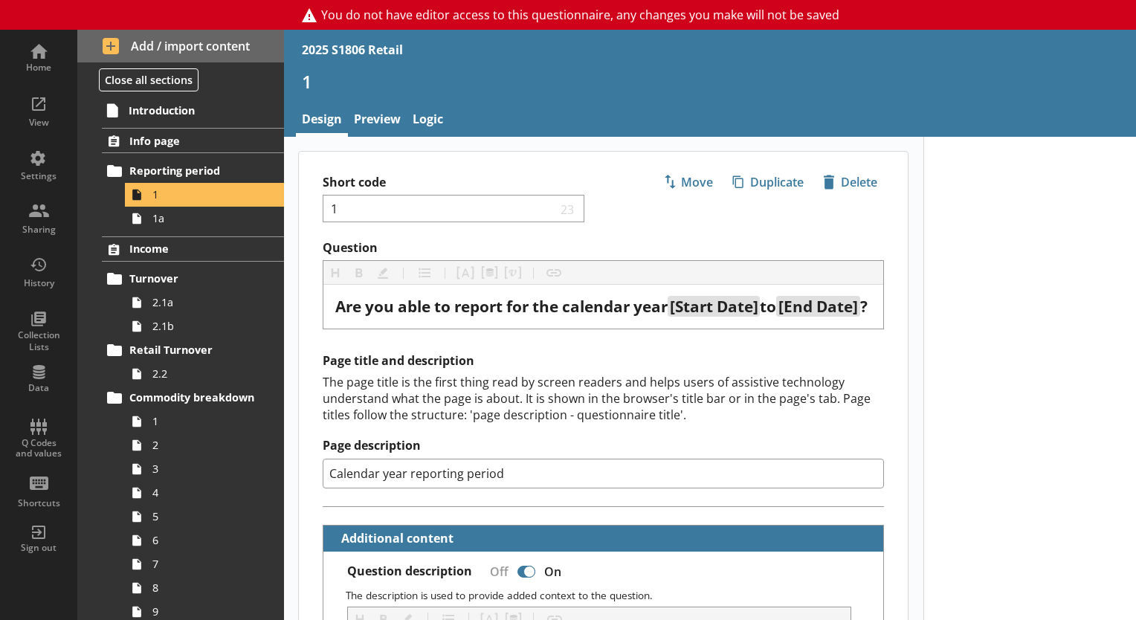
type textarea "x"
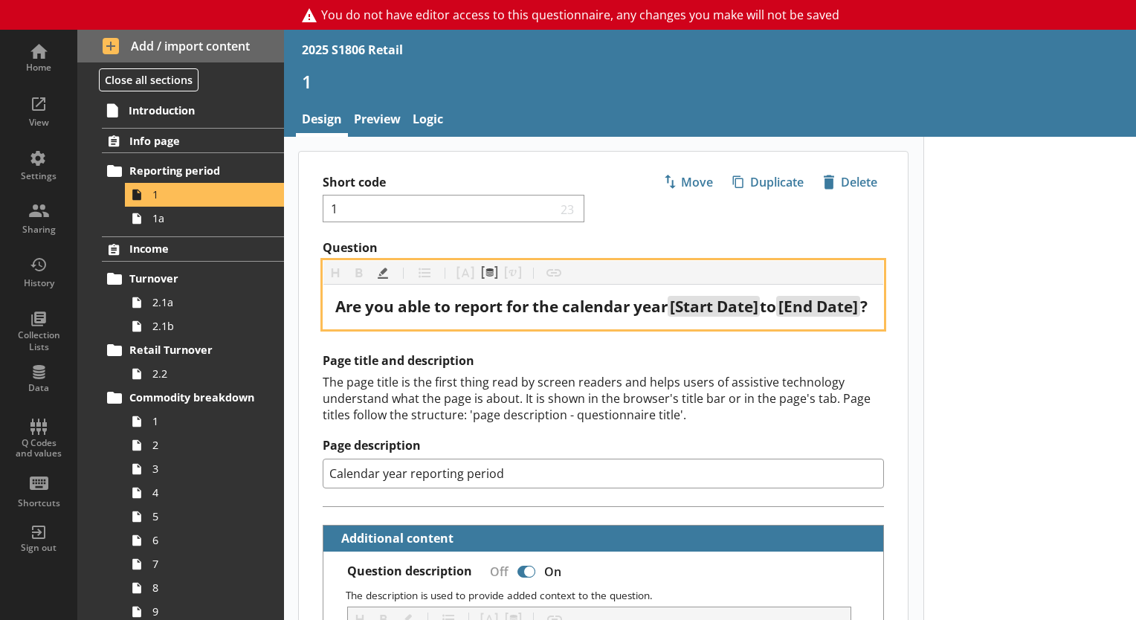
click at [703, 298] on span "[Start Date]" at bounding box center [714, 306] width 89 height 21
click at [483, 266] on button "Pipe metadata" at bounding box center [490, 273] width 24 height 24
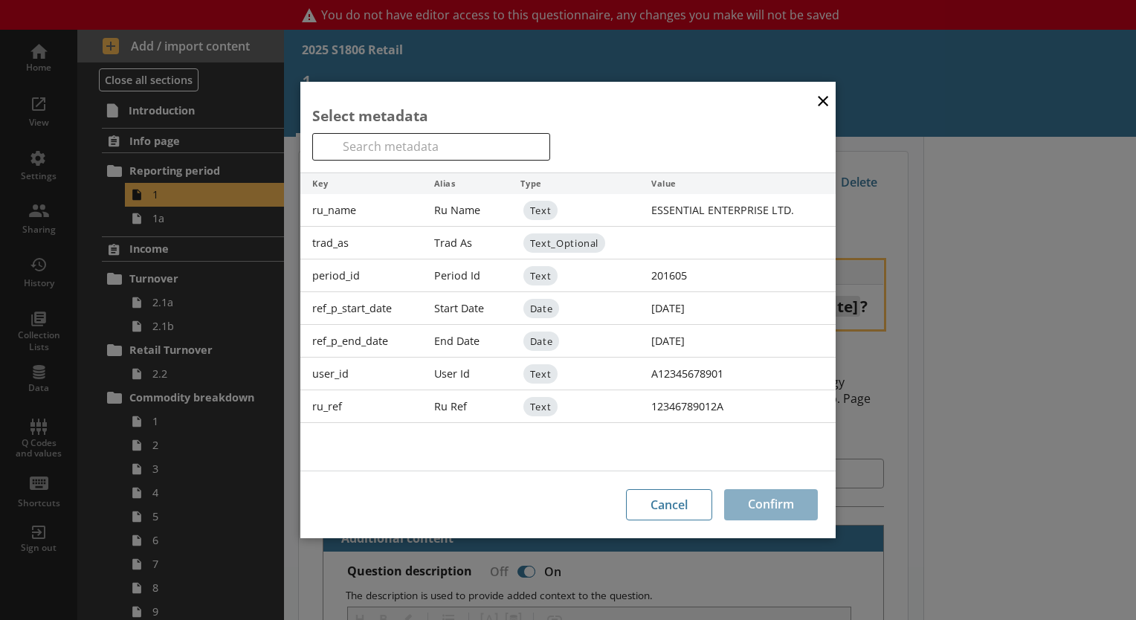
click at [829, 97] on button "×" at bounding box center [823, 99] width 22 height 33
